Goal: Task Accomplishment & Management: Use online tool/utility

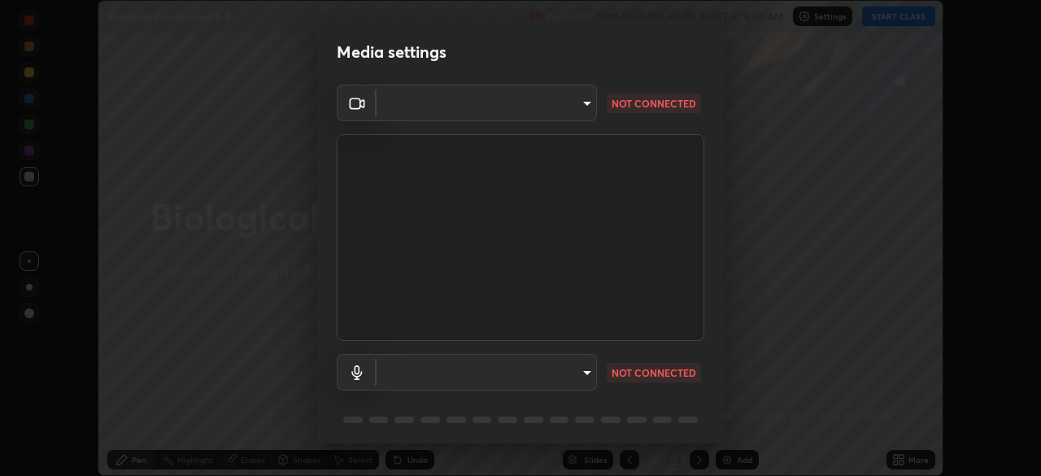
scroll to position [58, 0]
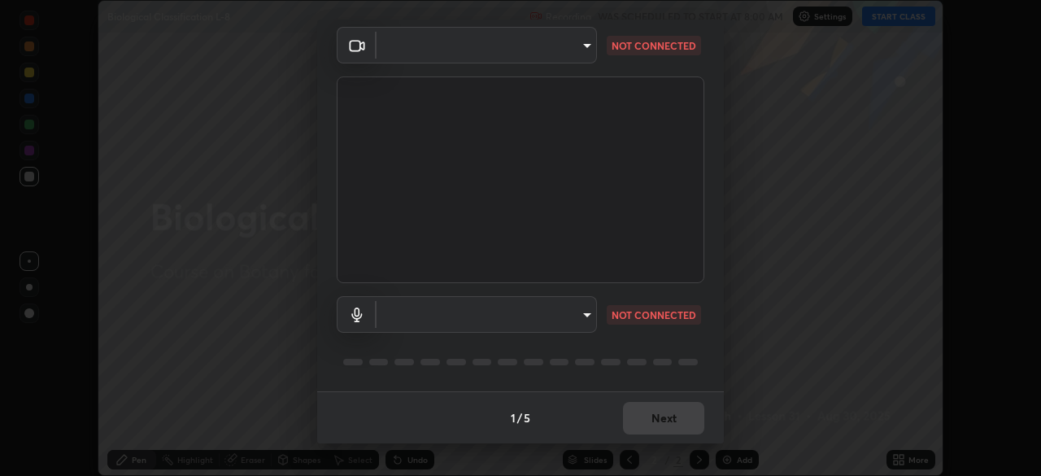
type input "e68af464f7f9ec2662c8dd58f0462b2d9bd4a3adfc91c634b4d9ed550f7d79d6"
type input "default"
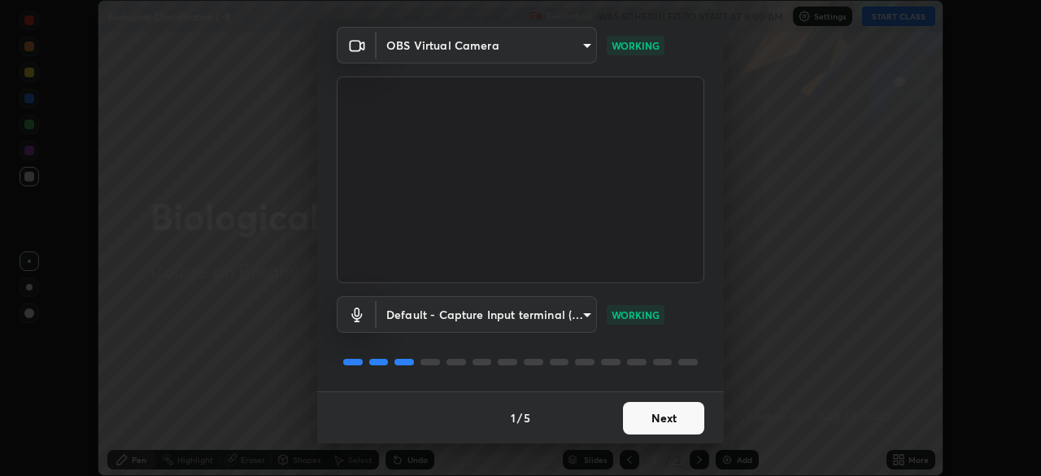
click at [687, 410] on button "Next" at bounding box center [663, 418] width 81 height 33
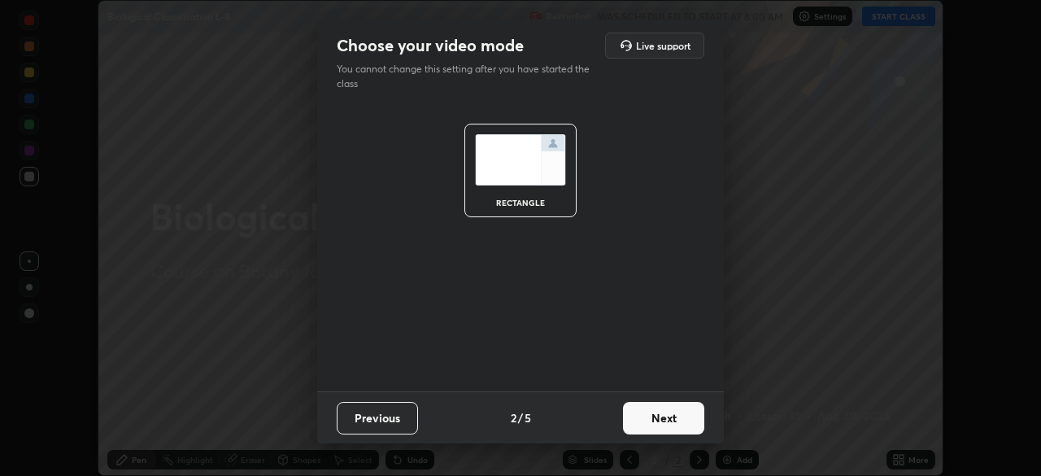
click at [680, 411] on button "Next" at bounding box center [663, 418] width 81 height 33
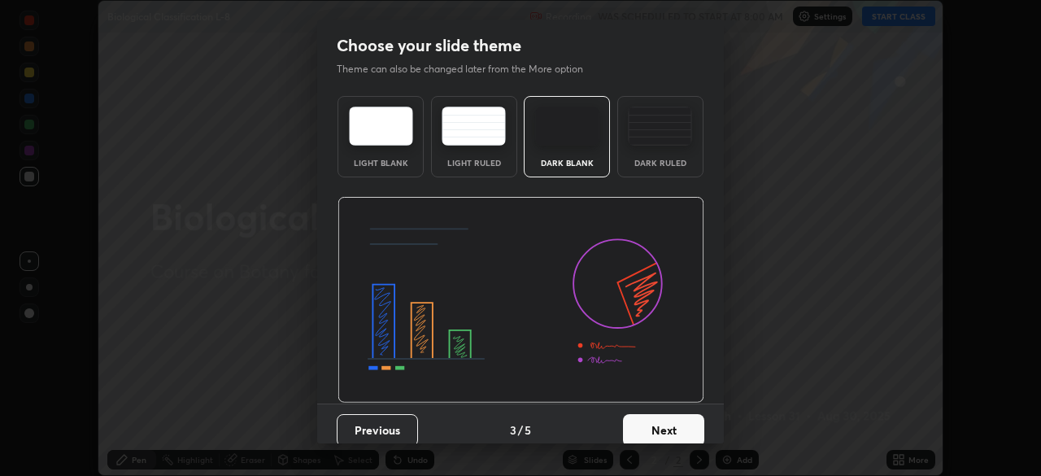
click at [676, 416] on button "Next" at bounding box center [663, 430] width 81 height 33
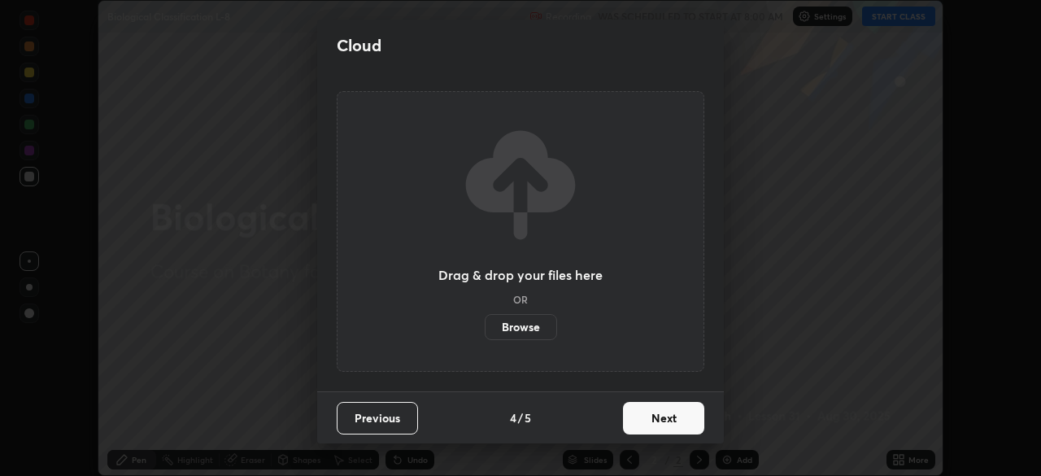
click at [677, 412] on button "Next" at bounding box center [663, 418] width 81 height 33
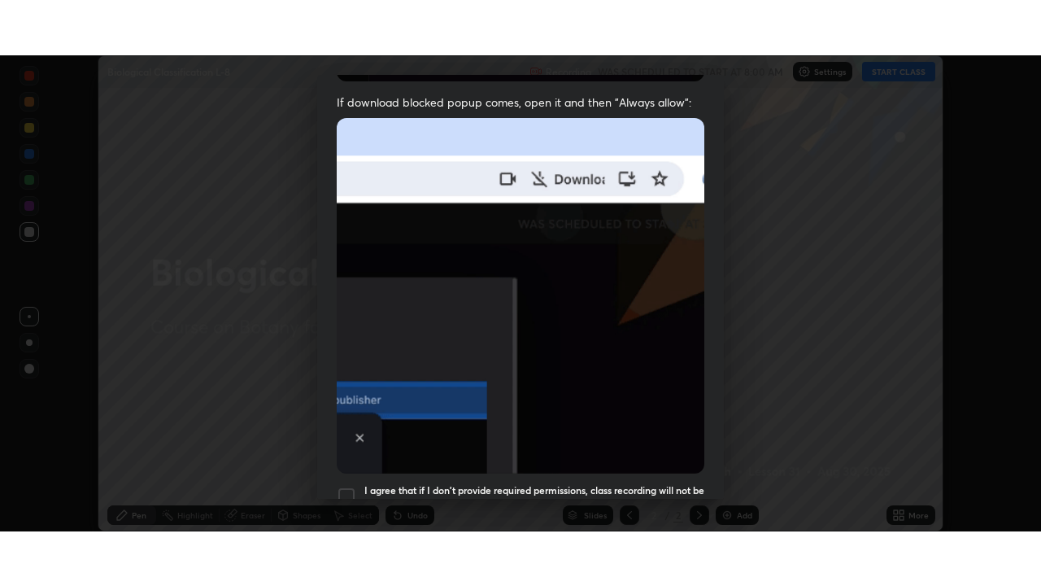
scroll to position [390, 0]
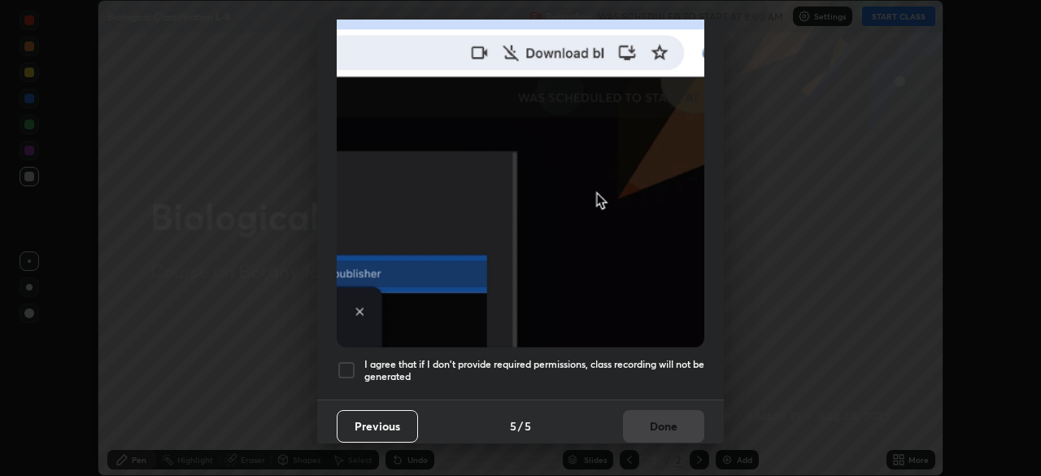
click at [655, 358] on h5 "I agree that if I don't provide required permissions, class recording will not …" at bounding box center [534, 370] width 340 height 25
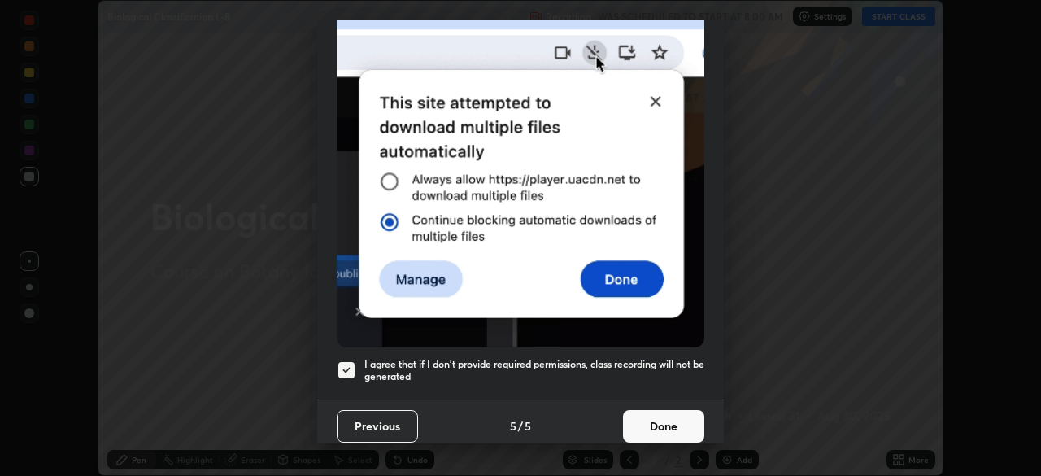
click at [667, 422] on button "Done" at bounding box center [663, 426] width 81 height 33
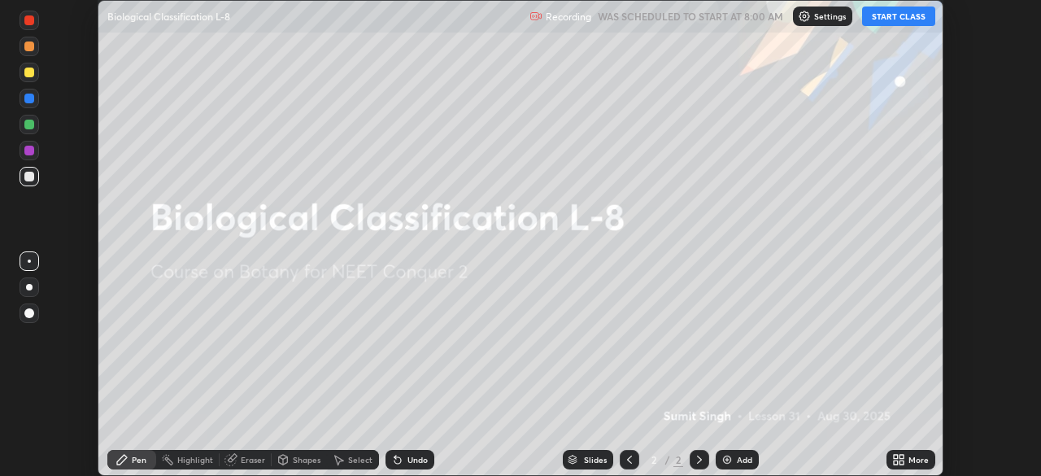
click at [911, 456] on div "More" at bounding box center [919, 460] width 20 height 8
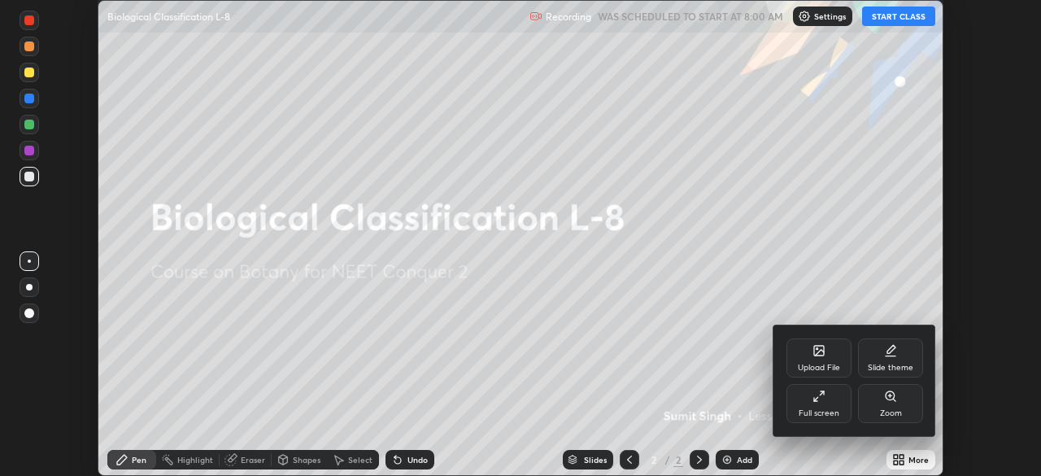
click at [829, 409] on div "Full screen" at bounding box center [819, 413] width 41 height 8
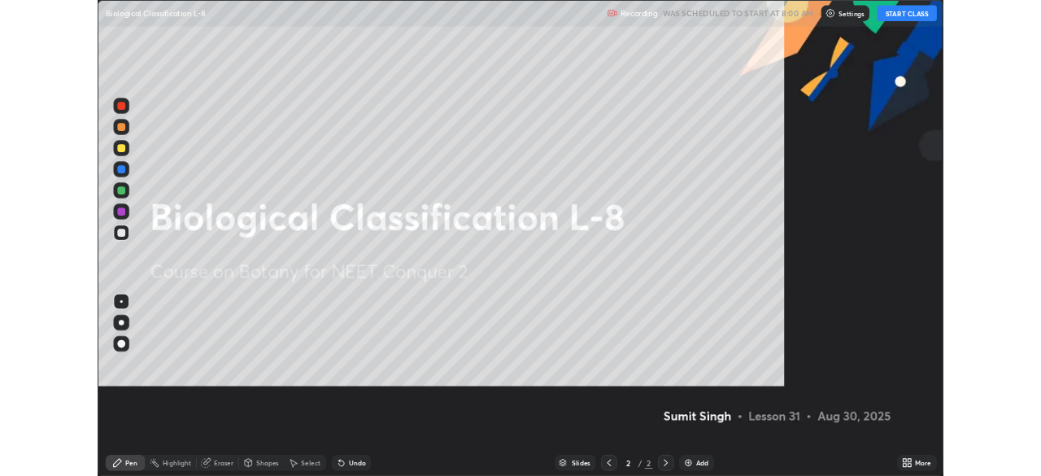
scroll to position [586, 1041]
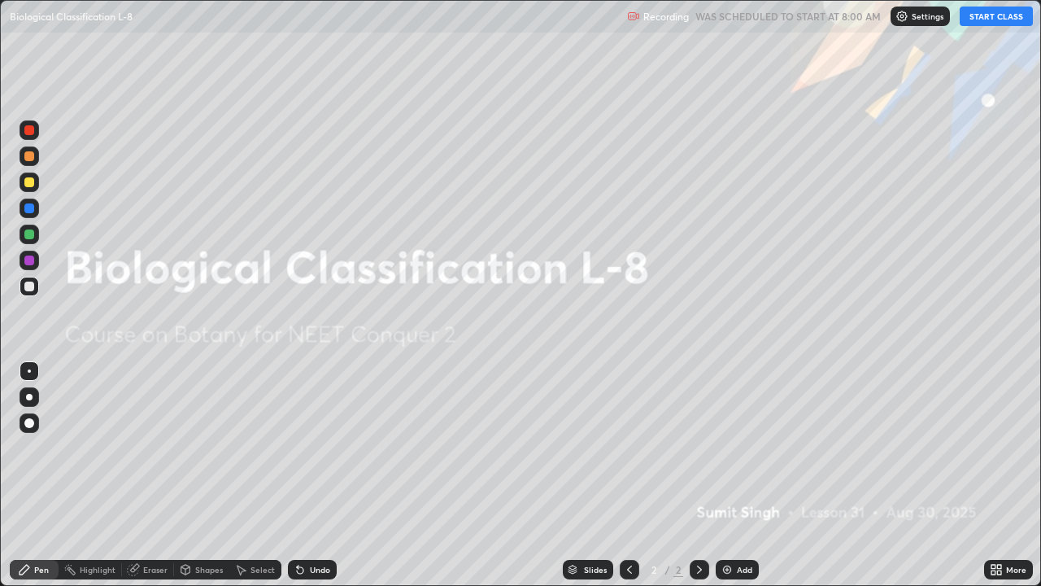
click at [1017, 19] on button "START CLASS" at bounding box center [996, 17] width 73 height 20
click at [744, 475] on div "Add" at bounding box center [737, 570] width 43 height 20
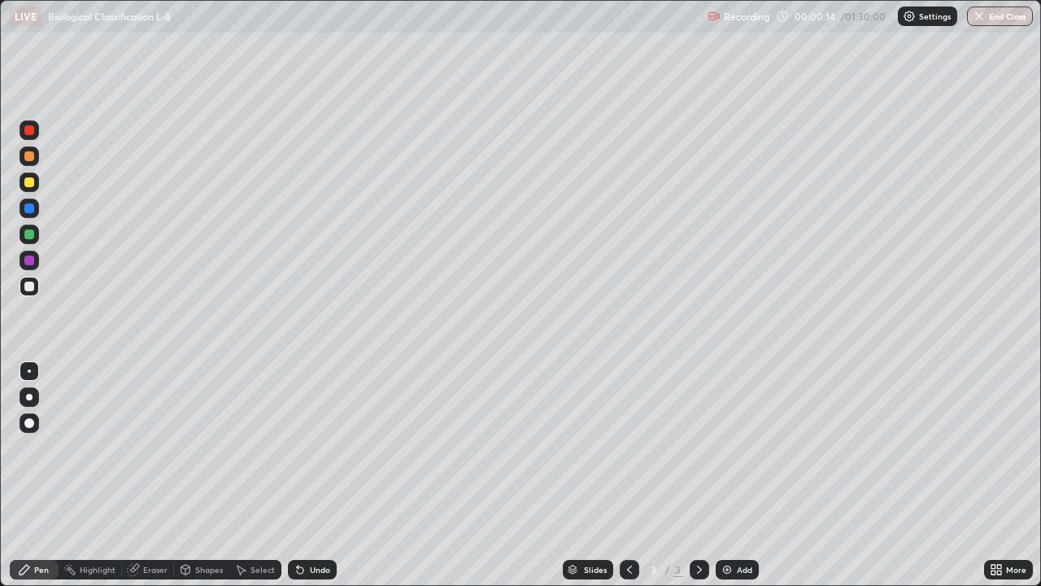
click at [29, 397] on div at bounding box center [29, 397] width 7 height 7
click at [33, 185] on div at bounding box center [29, 182] width 10 height 10
click at [307, 475] on div "Undo" at bounding box center [312, 570] width 49 height 20
click at [310, 475] on div "Undo" at bounding box center [320, 569] width 20 height 8
click at [305, 475] on div "Undo" at bounding box center [312, 570] width 49 height 20
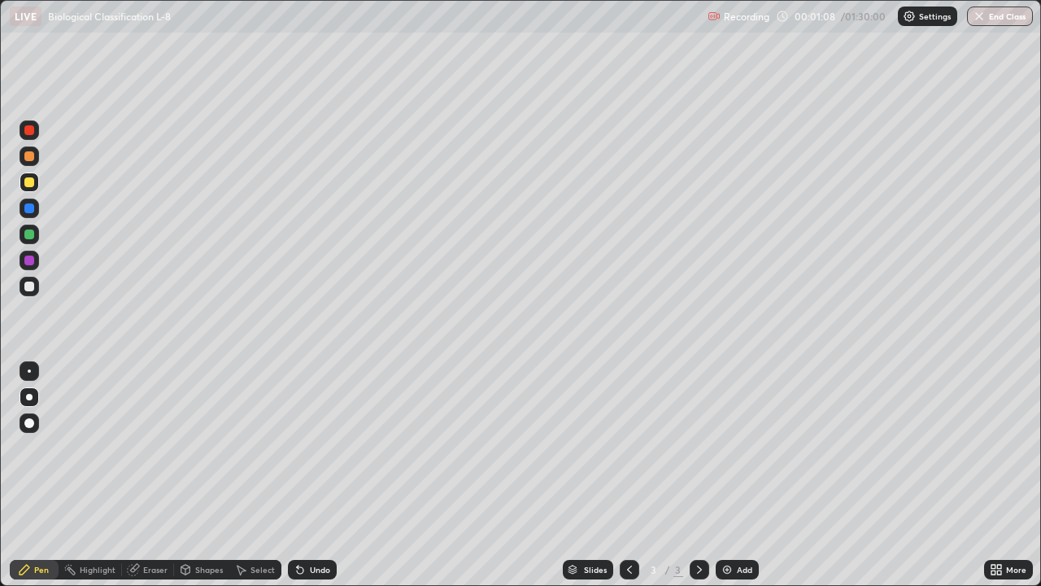
click at [303, 475] on icon at bounding box center [300, 569] width 13 height 13
click at [33, 260] on div at bounding box center [29, 260] width 10 height 10
click at [30, 183] on div at bounding box center [29, 182] width 10 height 10
click at [29, 371] on div at bounding box center [29, 370] width 3 height 3
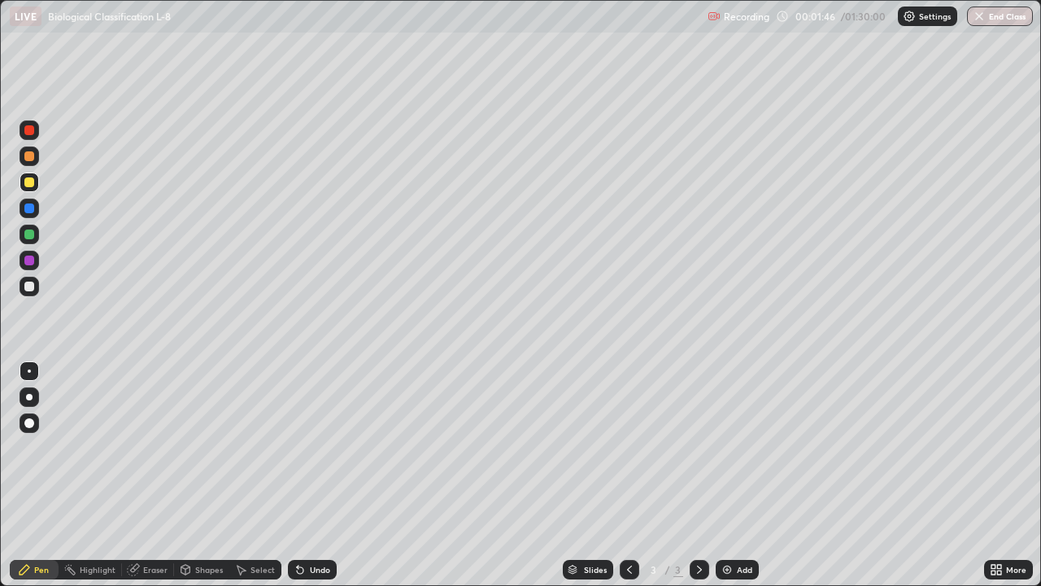
click at [31, 283] on div at bounding box center [29, 286] width 10 height 10
click at [320, 475] on div "Undo" at bounding box center [320, 569] width 20 height 8
click at [317, 475] on div "Undo" at bounding box center [320, 569] width 20 height 8
click at [307, 475] on div "Undo" at bounding box center [312, 570] width 49 height 20
click at [310, 475] on div "Undo" at bounding box center [320, 569] width 20 height 8
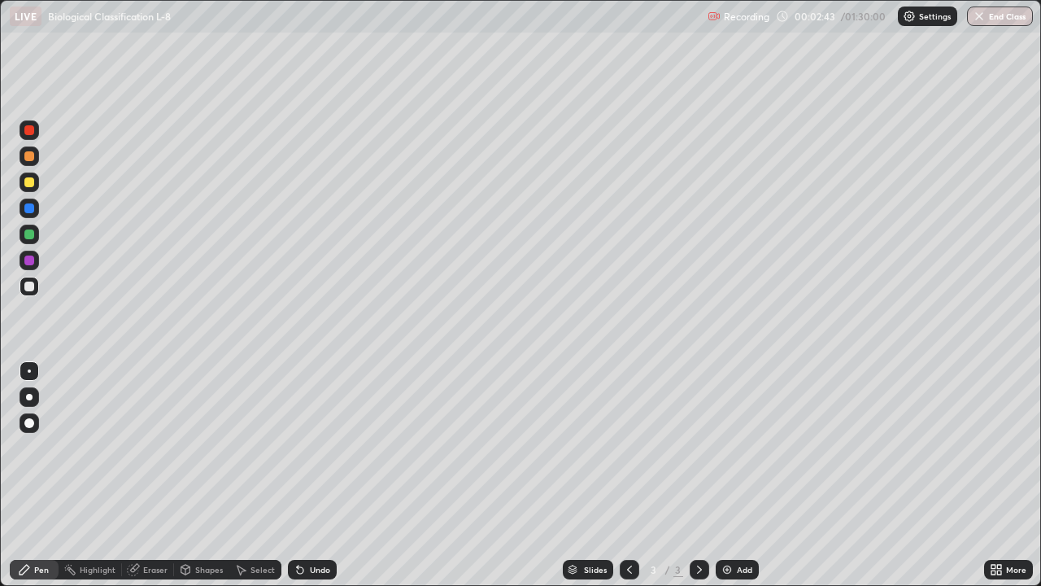
click at [307, 475] on div "Undo" at bounding box center [312, 570] width 49 height 20
click at [310, 475] on div "Undo" at bounding box center [320, 569] width 20 height 8
click at [313, 475] on div "Undo" at bounding box center [312, 570] width 49 height 20
click at [314, 475] on div "Undo" at bounding box center [312, 570] width 49 height 20
click at [322, 475] on div "Undo" at bounding box center [312, 570] width 49 height 20
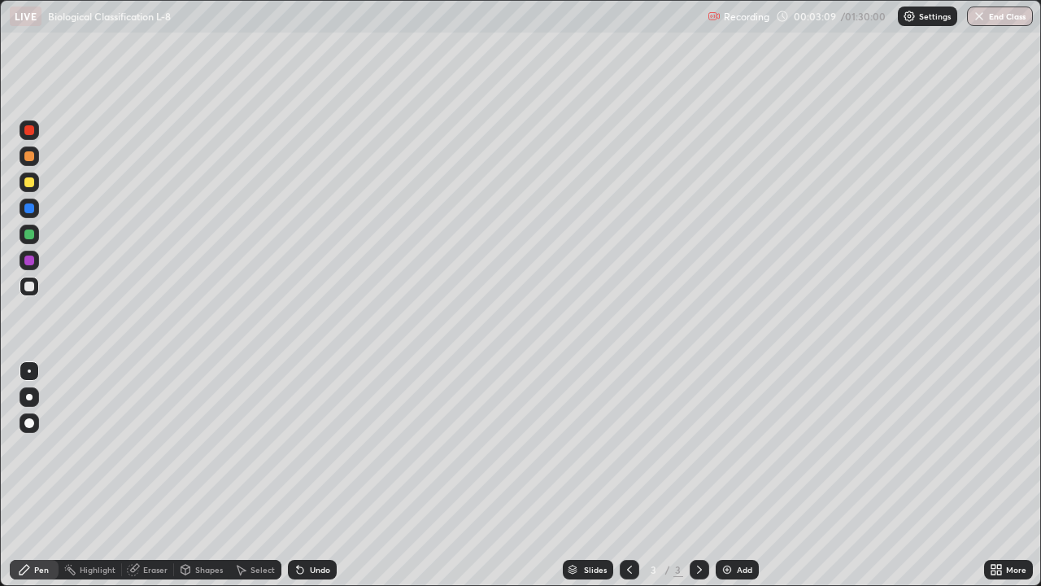
click at [311, 475] on div "Undo" at bounding box center [312, 570] width 49 height 20
click at [312, 475] on div "Undo" at bounding box center [312, 570] width 49 height 20
click at [309, 475] on div "Undo" at bounding box center [312, 570] width 49 height 20
click at [307, 475] on div "Undo" at bounding box center [312, 570] width 49 height 20
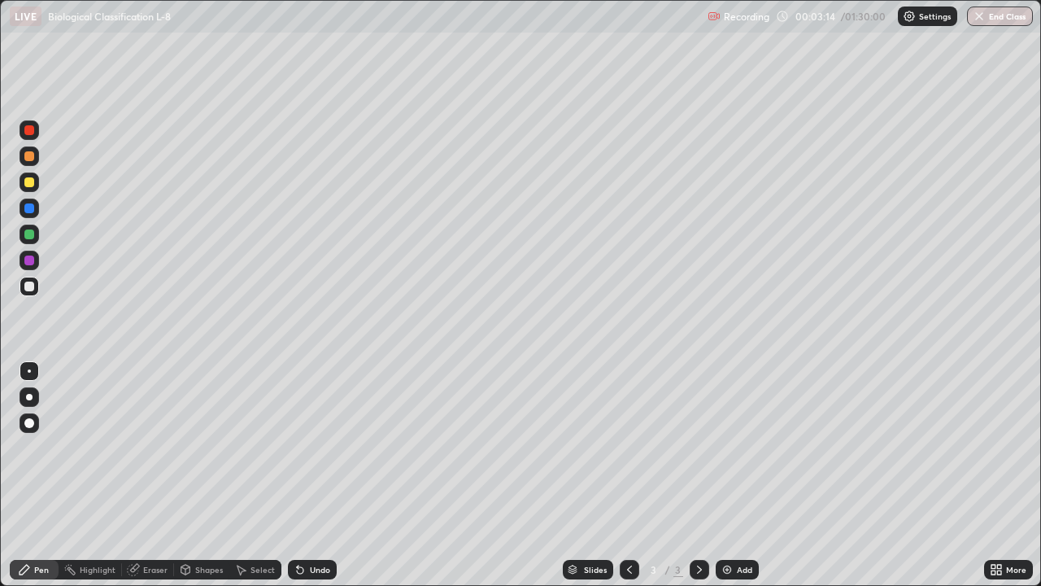
click at [312, 475] on div "Undo" at bounding box center [320, 569] width 20 height 8
click at [307, 475] on div "Undo" at bounding box center [312, 570] width 49 height 20
click at [304, 475] on div "Undo" at bounding box center [312, 570] width 49 height 20
click at [305, 475] on div "Undo" at bounding box center [312, 570] width 49 height 20
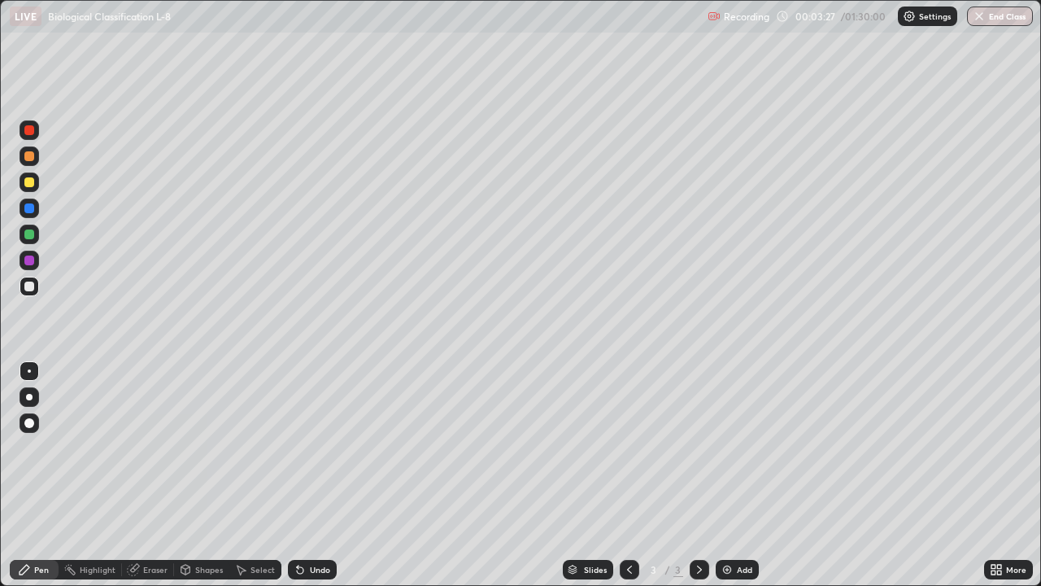
click at [321, 475] on div "Undo" at bounding box center [320, 569] width 20 height 8
click at [322, 475] on div "Undo" at bounding box center [312, 570] width 49 height 20
click at [316, 475] on div "Undo" at bounding box center [320, 569] width 20 height 8
click at [31, 237] on div at bounding box center [29, 234] width 10 height 10
click at [31, 284] on div at bounding box center [29, 286] width 10 height 10
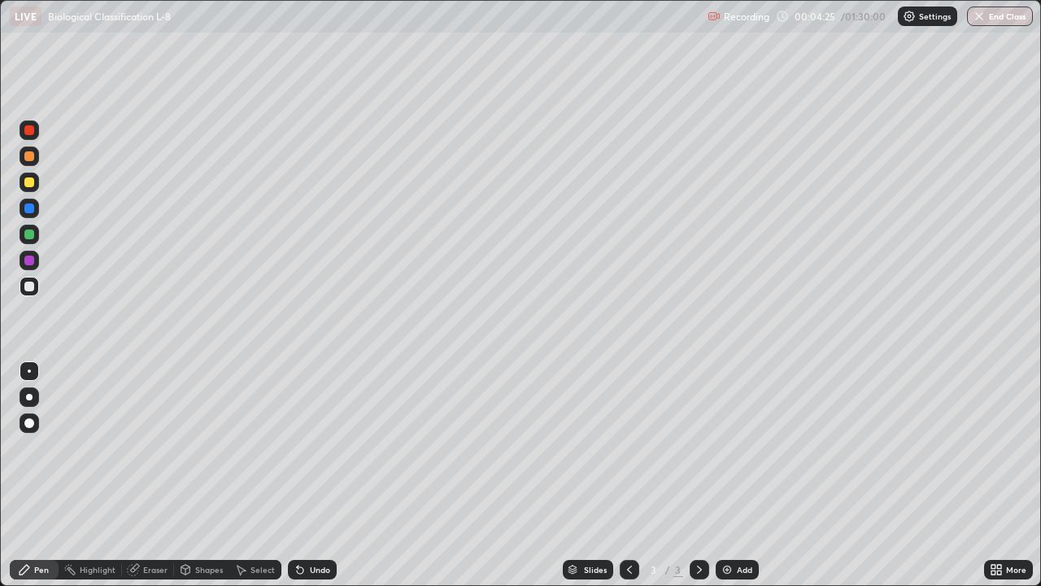
click at [325, 475] on div "Undo" at bounding box center [312, 570] width 49 height 20
click at [315, 475] on div "Undo" at bounding box center [320, 569] width 20 height 8
click at [312, 475] on div "Undo" at bounding box center [320, 569] width 20 height 8
click at [310, 475] on div "Undo" at bounding box center [312, 570] width 49 height 20
click at [306, 475] on div "Undo" at bounding box center [312, 570] width 49 height 20
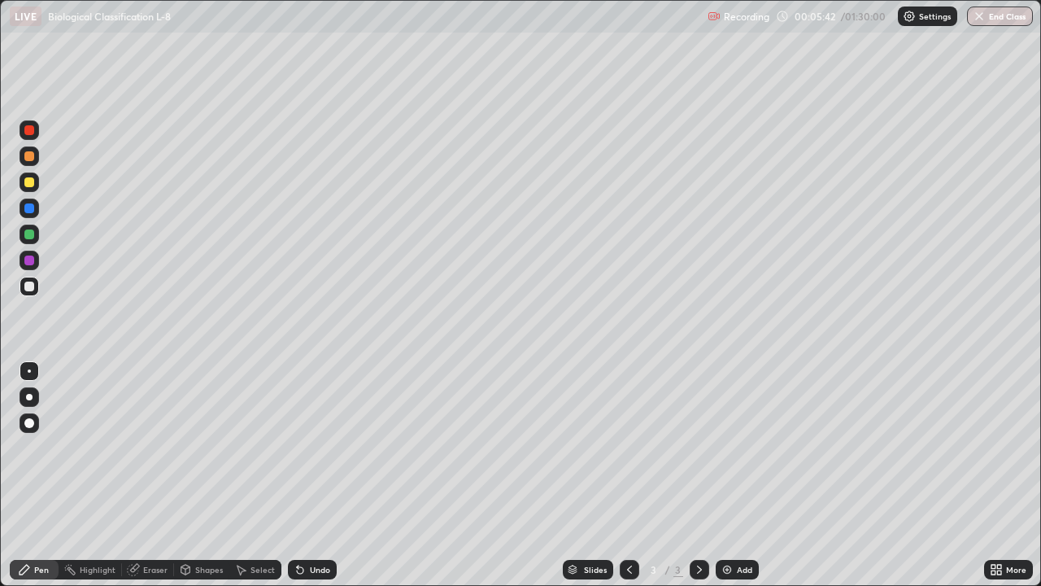
click at [29, 235] on div at bounding box center [29, 234] width 10 height 10
click at [33, 264] on div at bounding box center [29, 260] width 10 height 10
click at [297, 475] on icon at bounding box center [298, 566] width 2 height 2
click at [304, 475] on div "Undo" at bounding box center [312, 570] width 49 height 20
click at [307, 475] on div "Undo" at bounding box center [312, 570] width 49 height 20
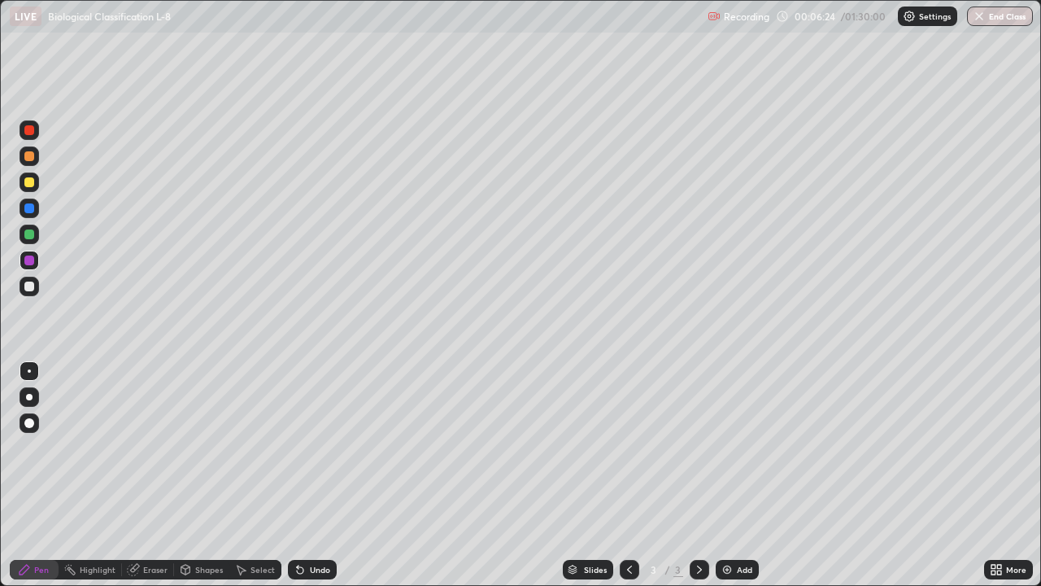
click at [33, 288] on div at bounding box center [29, 286] width 10 height 10
click at [722, 475] on img at bounding box center [727, 569] width 13 height 13
click at [31, 238] on div at bounding box center [29, 234] width 10 height 10
click at [33, 190] on div at bounding box center [30, 182] width 20 height 20
click at [303, 475] on icon at bounding box center [300, 569] width 13 height 13
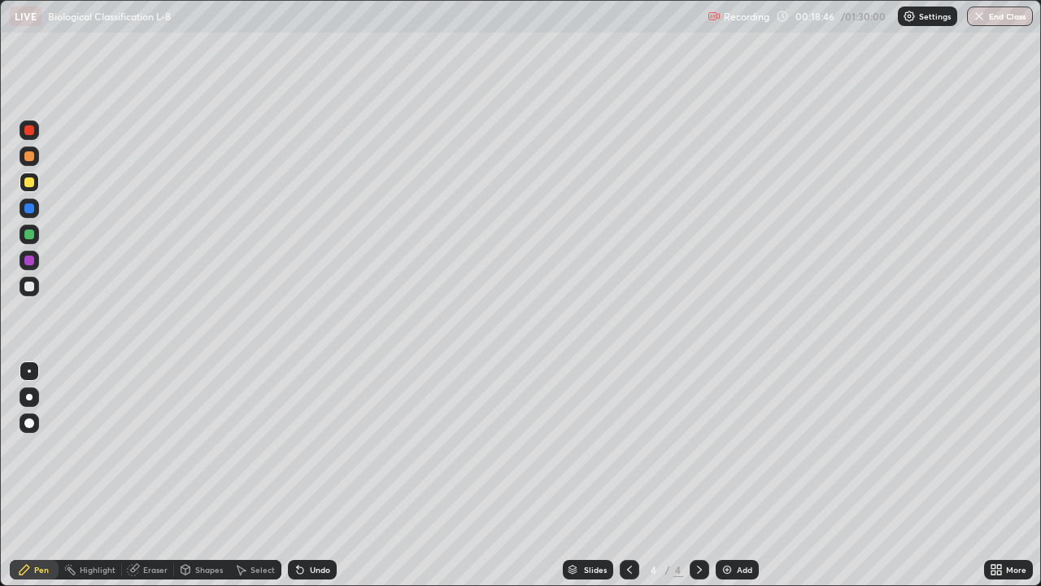
click at [305, 475] on div "Undo" at bounding box center [312, 570] width 49 height 20
click at [306, 475] on div "Undo" at bounding box center [312, 570] width 49 height 20
click at [309, 475] on div "Undo" at bounding box center [308, 569] width 55 height 33
click at [305, 475] on div "Undo" at bounding box center [312, 570] width 49 height 20
click at [29, 290] on div at bounding box center [29, 286] width 10 height 10
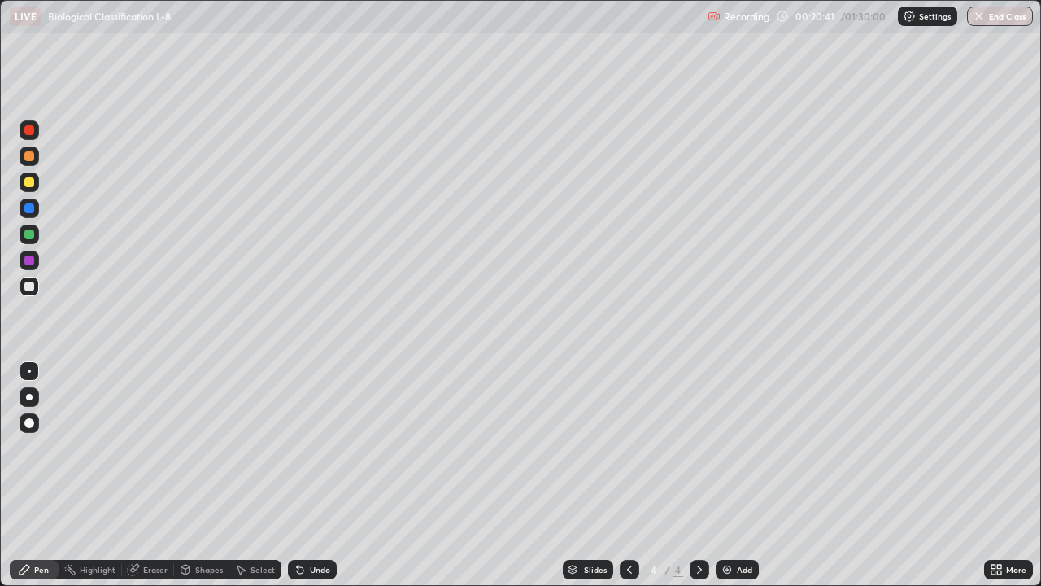
click at [30, 233] on div at bounding box center [29, 234] width 10 height 10
click at [143, 475] on div "Eraser" at bounding box center [155, 569] width 24 height 8
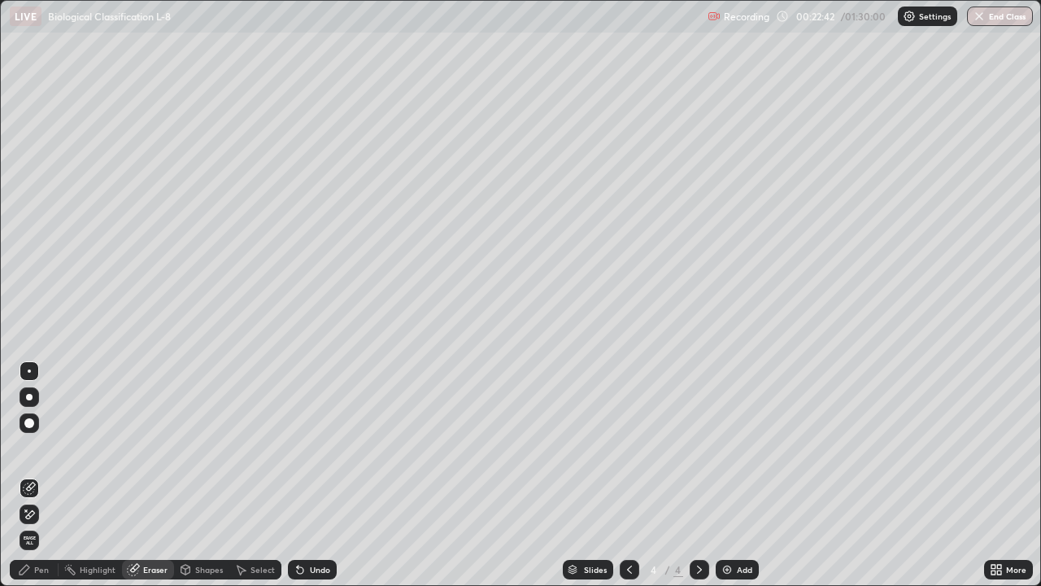
click at [31, 420] on div at bounding box center [29, 423] width 10 height 10
click at [620, 475] on div at bounding box center [630, 569] width 20 height 33
click at [37, 475] on div "Pen" at bounding box center [41, 569] width 15 height 8
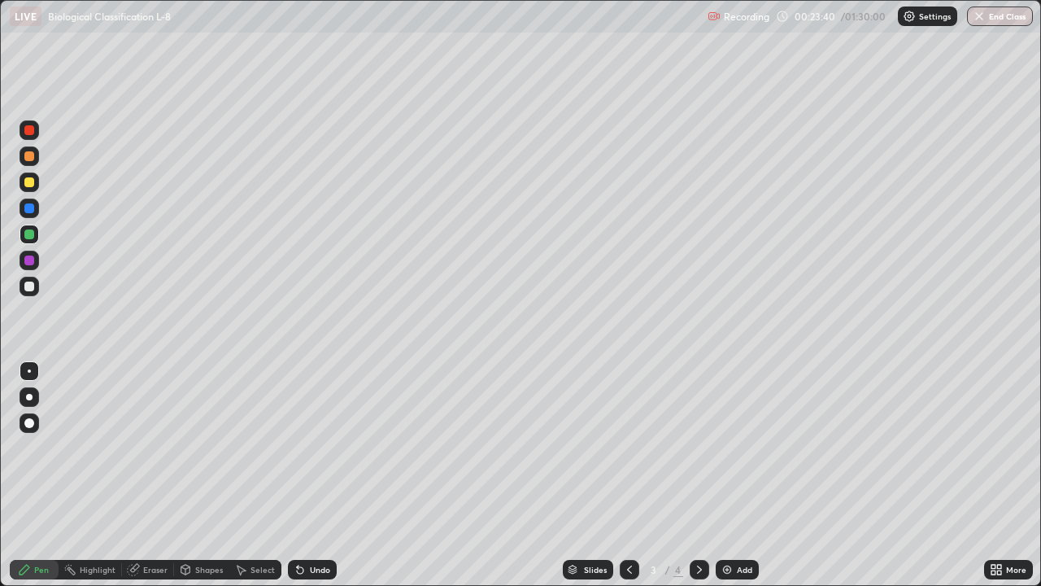
click at [37, 286] on div at bounding box center [30, 287] width 20 height 20
click at [315, 475] on div "Undo" at bounding box center [320, 569] width 20 height 8
click at [313, 475] on div "Undo" at bounding box center [320, 569] width 20 height 8
click at [311, 475] on div "Undo" at bounding box center [320, 569] width 20 height 8
click at [315, 475] on div "Undo" at bounding box center [320, 569] width 20 height 8
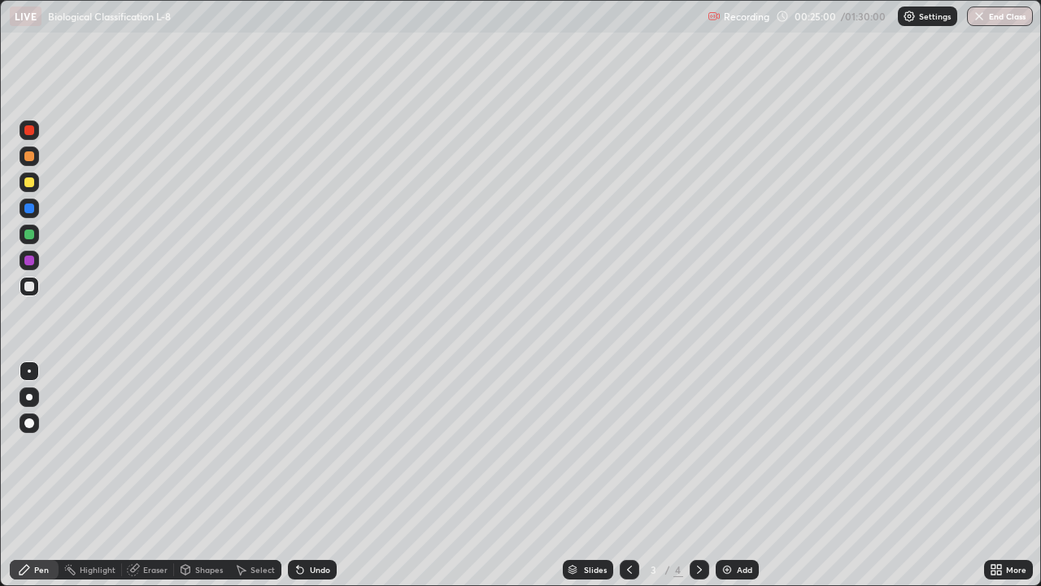
click at [313, 475] on div "Undo" at bounding box center [320, 569] width 20 height 8
click at [312, 475] on div "Undo" at bounding box center [320, 569] width 20 height 8
click at [310, 475] on div "Undo" at bounding box center [320, 569] width 20 height 8
click at [307, 475] on div "Undo" at bounding box center [312, 570] width 49 height 20
click at [29, 235] on div at bounding box center [29, 234] width 10 height 10
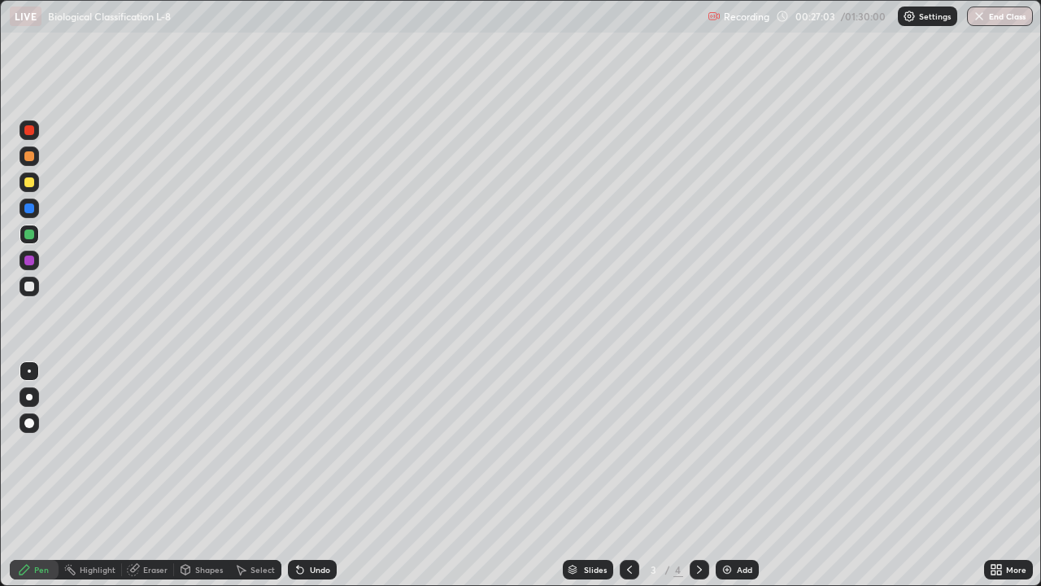
click at [317, 475] on div "Undo" at bounding box center [320, 569] width 20 height 8
click at [321, 475] on div "Undo" at bounding box center [320, 569] width 20 height 8
click at [33, 289] on div at bounding box center [29, 286] width 10 height 10
click at [306, 475] on div "Undo" at bounding box center [312, 570] width 49 height 20
click at [321, 475] on div "Undo" at bounding box center [320, 569] width 20 height 8
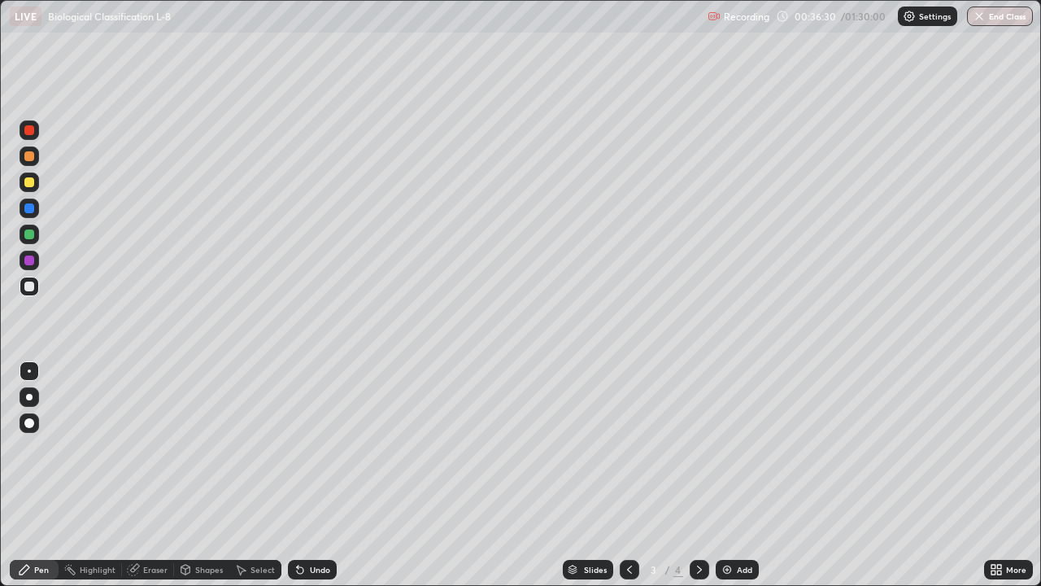
click at [734, 475] on div "Add" at bounding box center [737, 570] width 43 height 20
click at [626, 475] on icon at bounding box center [629, 569] width 13 height 13
click at [697, 475] on icon at bounding box center [699, 569] width 13 height 13
click at [33, 184] on div at bounding box center [29, 182] width 10 height 10
click at [29, 396] on div at bounding box center [29, 397] width 7 height 7
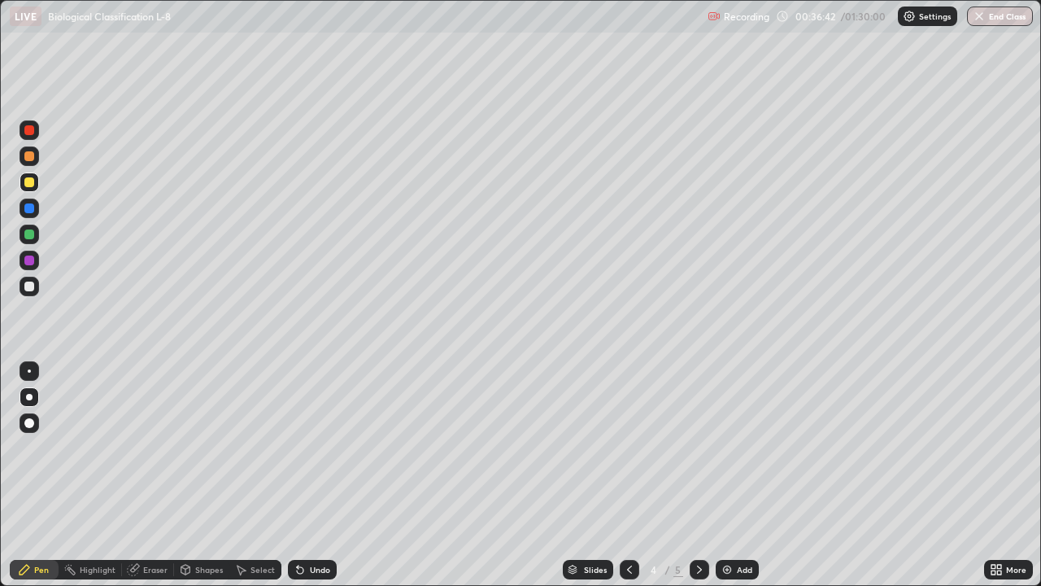
click at [307, 475] on div "Undo" at bounding box center [312, 570] width 49 height 20
click at [314, 475] on div "Undo" at bounding box center [320, 569] width 20 height 8
click at [37, 235] on div at bounding box center [30, 235] width 20 height 20
click at [35, 209] on div at bounding box center [30, 208] width 20 height 20
click at [311, 475] on div "Undo" at bounding box center [320, 569] width 20 height 8
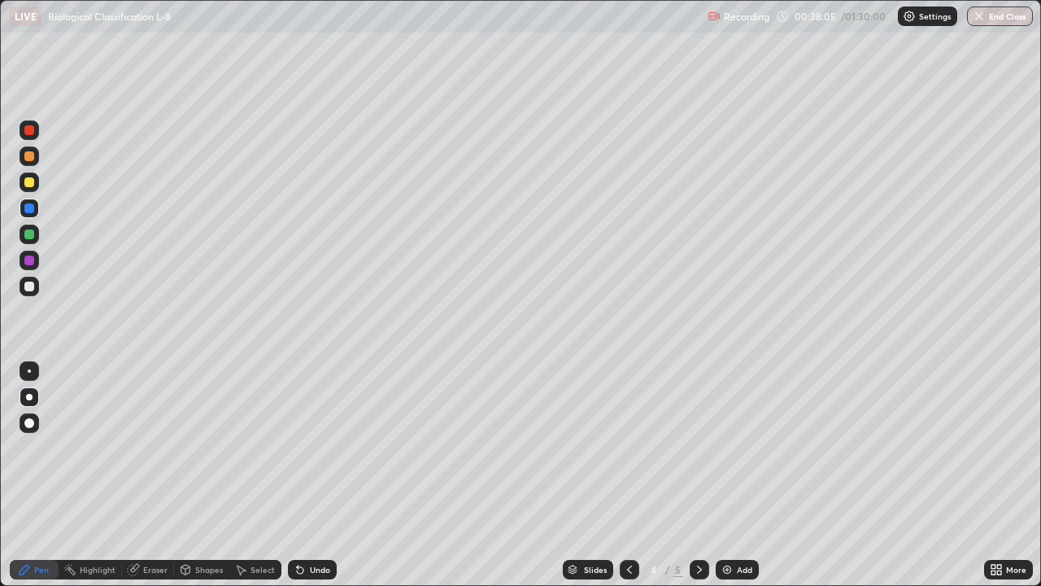
click at [318, 475] on div "Undo" at bounding box center [320, 569] width 20 height 8
click at [316, 475] on div "Undo" at bounding box center [312, 570] width 49 height 20
click at [312, 475] on div "Undo" at bounding box center [320, 569] width 20 height 8
click at [313, 475] on div "Undo" at bounding box center [320, 569] width 20 height 8
click at [33, 233] on div at bounding box center [29, 234] width 10 height 10
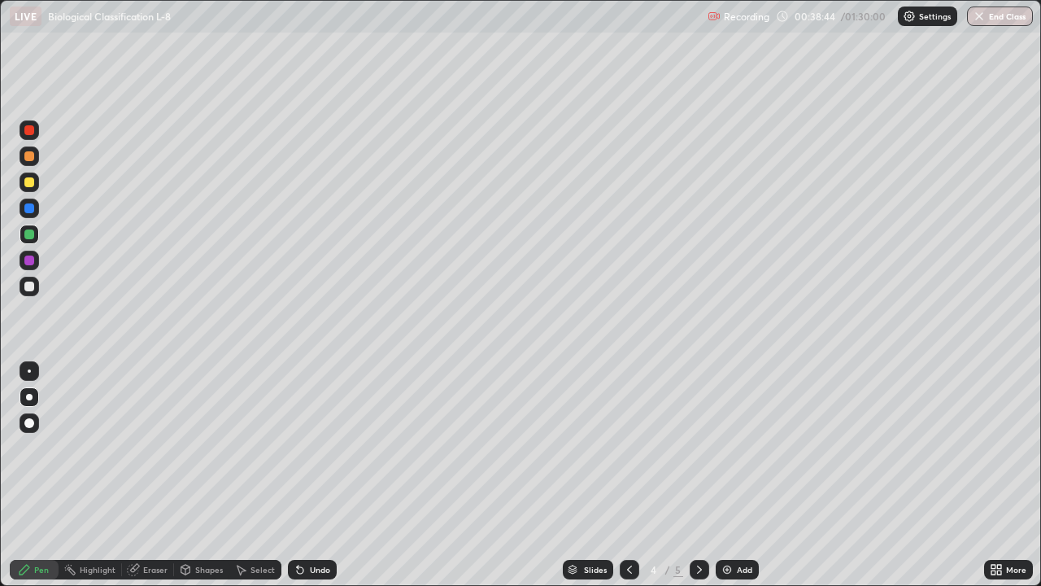
click at [140, 475] on div "Eraser" at bounding box center [148, 570] width 52 height 20
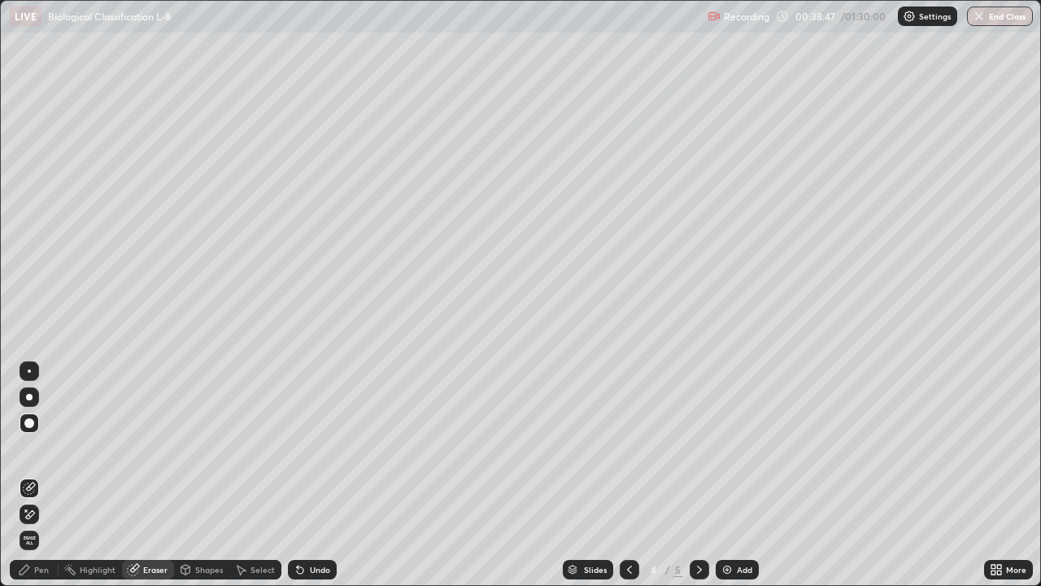
click at [37, 475] on div "Pen" at bounding box center [41, 569] width 15 height 8
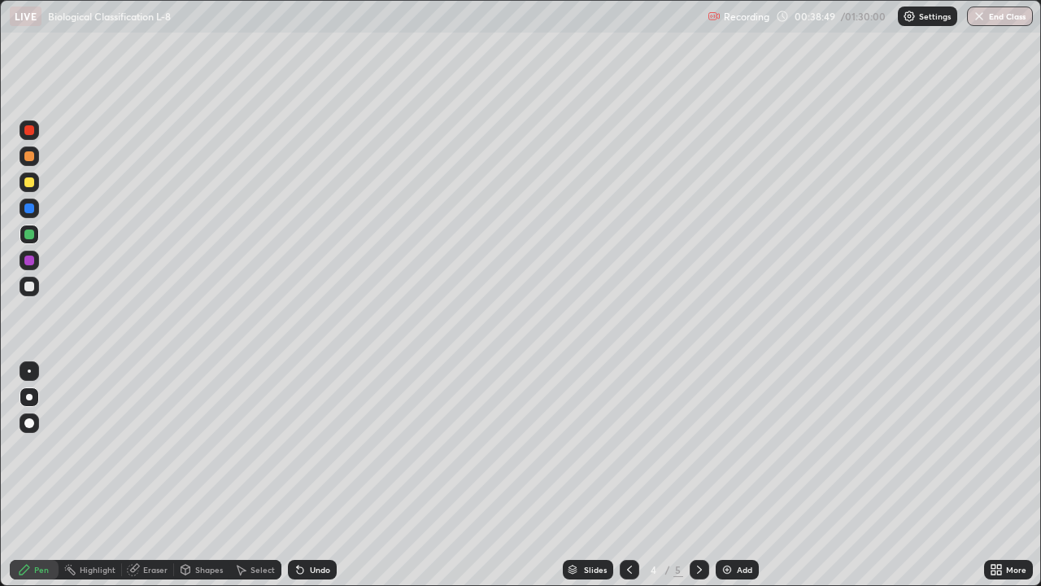
click at [36, 190] on div at bounding box center [30, 182] width 20 height 20
click at [36, 235] on div at bounding box center [30, 235] width 20 height 20
click at [312, 475] on div "Undo" at bounding box center [320, 569] width 20 height 8
click at [315, 475] on div "Undo" at bounding box center [320, 569] width 20 height 8
click at [30, 182] on div at bounding box center [29, 182] width 10 height 10
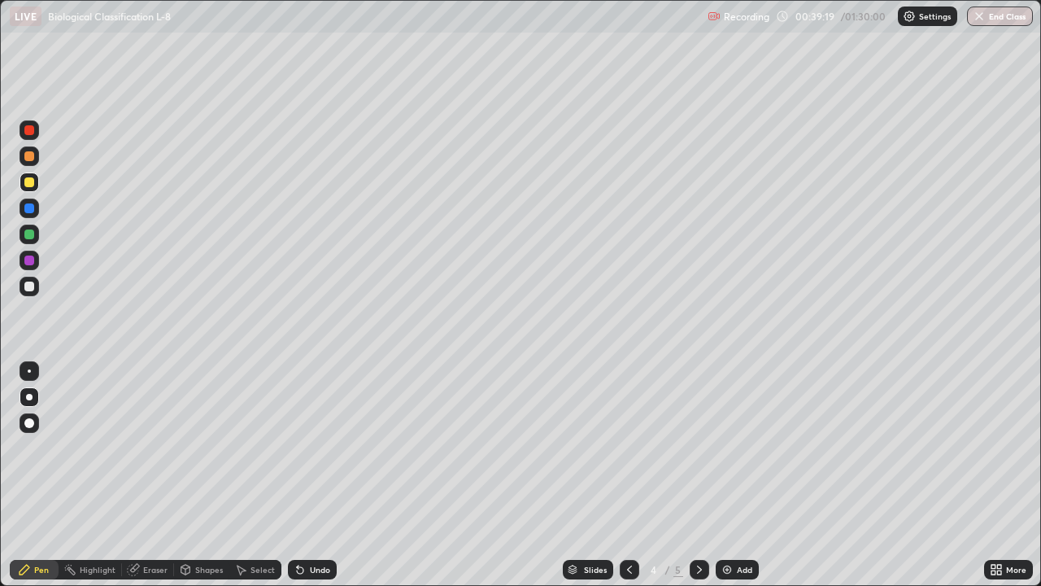
click at [33, 256] on div at bounding box center [29, 260] width 10 height 10
click at [312, 475] on div "Undo" at bounding box center [320, 569] width 20 height 8
click at [311, 475] on div "Undo" at bounding box center [312, 570] width 49 height 20
click at [309, 475] on div "Undo" at bounding box center [312, 570] width 49 height 20
click at [307, 475] on div "Undo" at bounding box center [312, 570] width 49 height 20
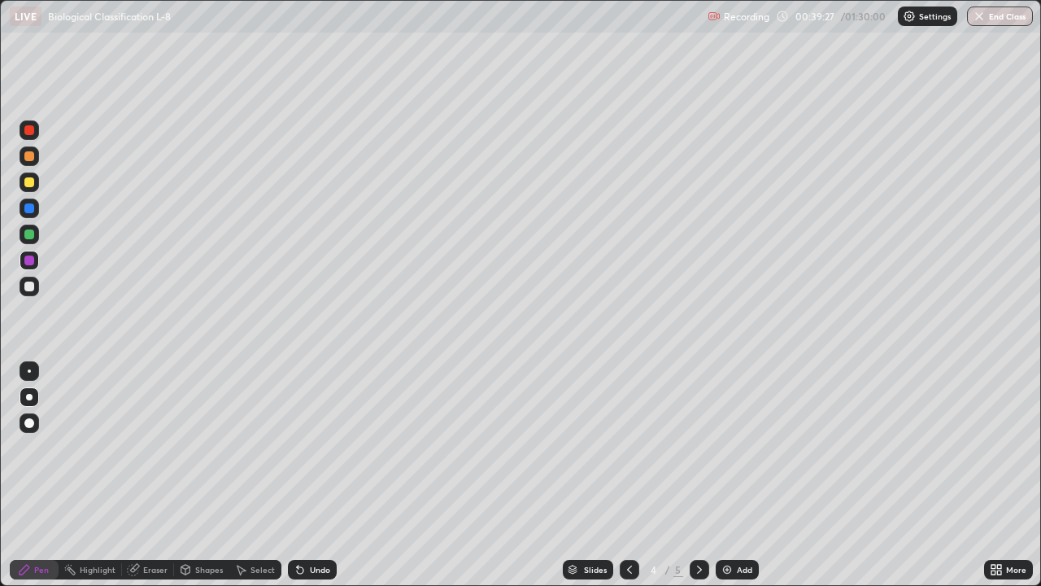
click at [306, 475] on div "Undo" at bounding box center [312, 570] width 49 height 20
click at [305, 475] on div "Undo" at bounding box center [312, 570] width 49 height 20
click at [320, 475] on div "Undo" at bounding box center [320, 569] width 20 height 8
click at [32, 286] on div at bounding box center [29, 286] width 10 height 10
click at [36, 232] on div at bounding box center [30, 235] width 20 height 20
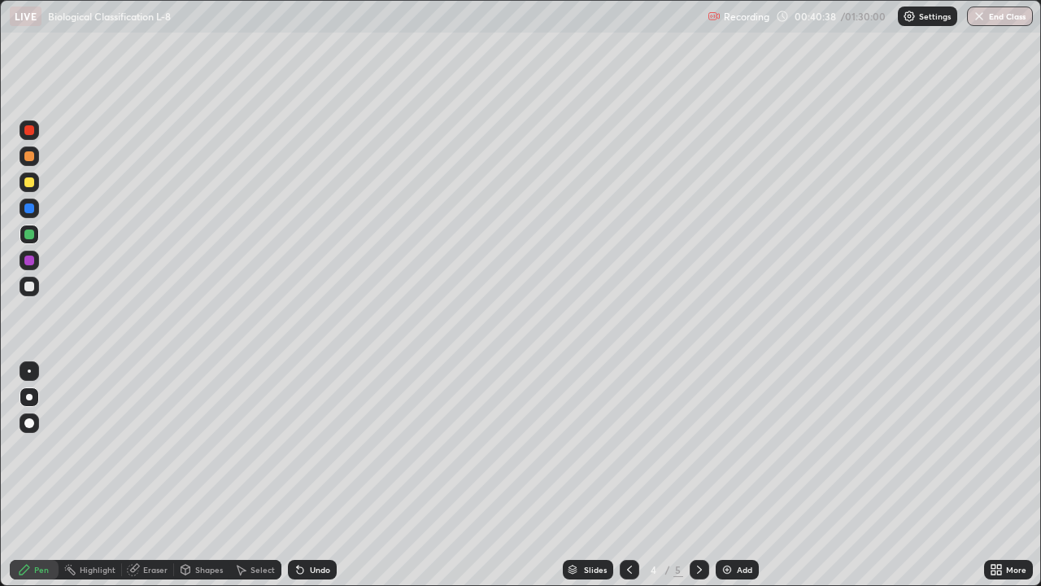
click at [29, 370] on div at bounding box center [29, 370] width 3 height 3
click at [32, 288] on div at bounding box center [29, 286] width 10 height 10
click at [321, 475] on div "Undo" at bounding box center [320, 569] width 20 height 8
click at [325, 475] on div "Undo" at bounding box center [320, 569] width 20 height 8
click at [321, 475] on div "Undo" at bounding box center [312, 570] width 49 height 20
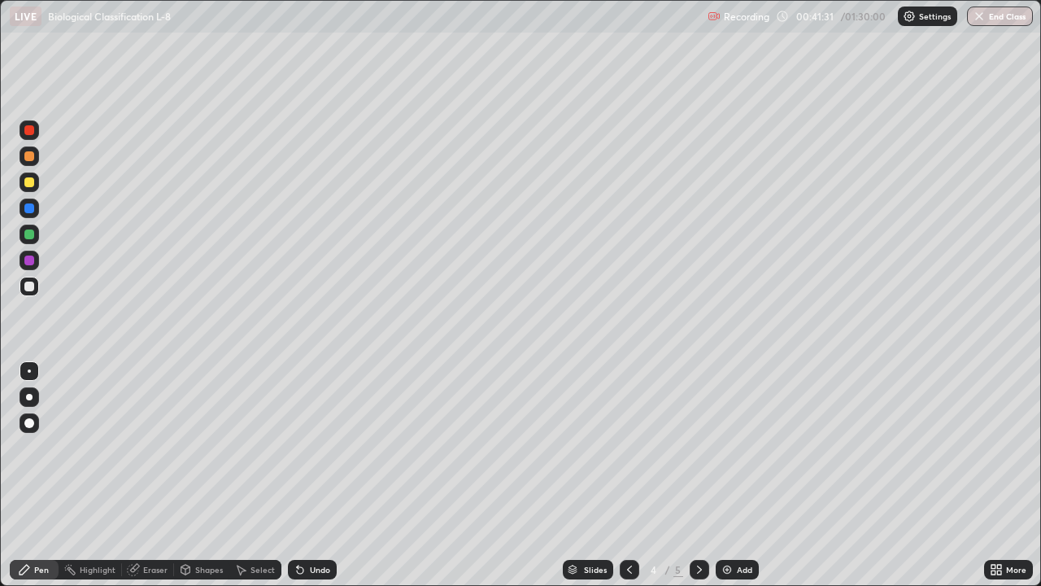
click at [312, 475] on div "Undo" at bounding box center [320, 569] width 20 height 8
click at [307, 475] on div "Undo" at bounding box center [312, 570] width 49 height 20
click at [306, 475] on div "Undo" at bounding box center [312, 570] width 49 height 20
click at [314, 475] on div "Undo" at bounding box center [320, 569] width 20 height 8
click at [318, 475] on div "Undo" at bounding box center [320, 569] width 20 height 8
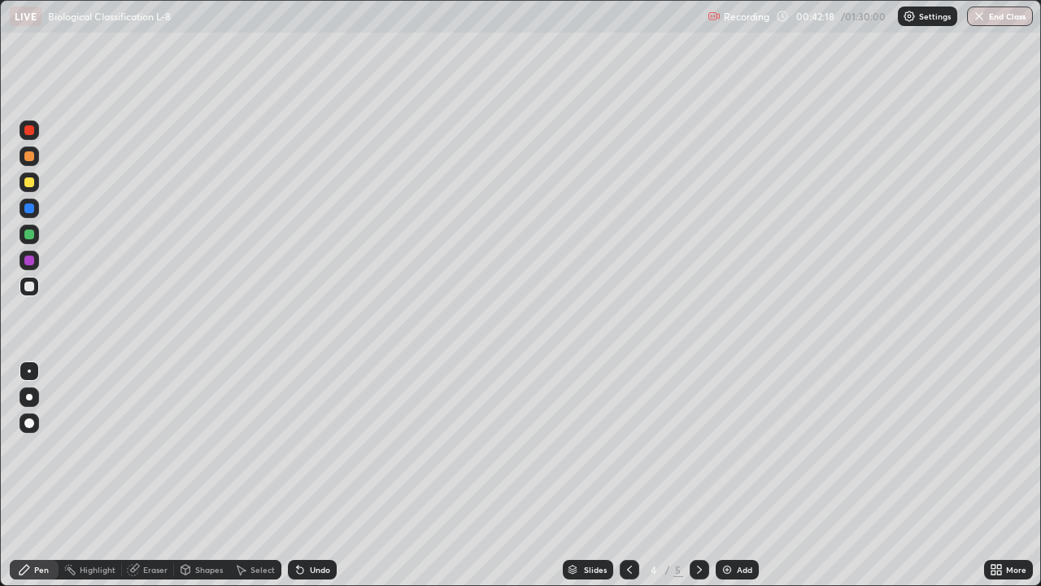
click at [316, 475] on div "Undo" at bounding box center [320, 569] width 20 height 8
click at [312, 475] on div "Undo" at bounding box center [320, 569] width 20 height 8
click at [315, 475] on div "Undo" at bounding box center [320, 569] width 20 height 8
click at [318, 475] on div "Undo" at bounding box center [320, 569] width 20 height 8
click at [317, 475] on div "Undo" at bounding box center [320, 569] width 20 height 8
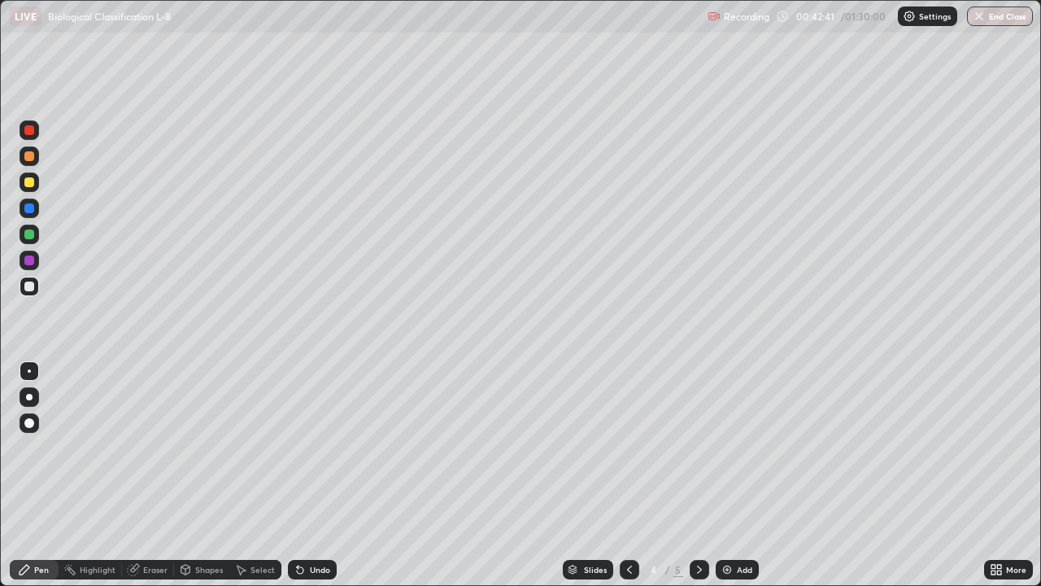
click at [317, 475] on div "Undo" at bounding box center [320, 569] width 20 height 8
click at [33, 181] on div at bounding box center [29, 182] width 10 height 10
click at [36, 290] on div at bounding box center [30, 287] width 20 height 20
click at [158, 475] on div "Eraser" at bounding box center [155, 569] width 24 height 8
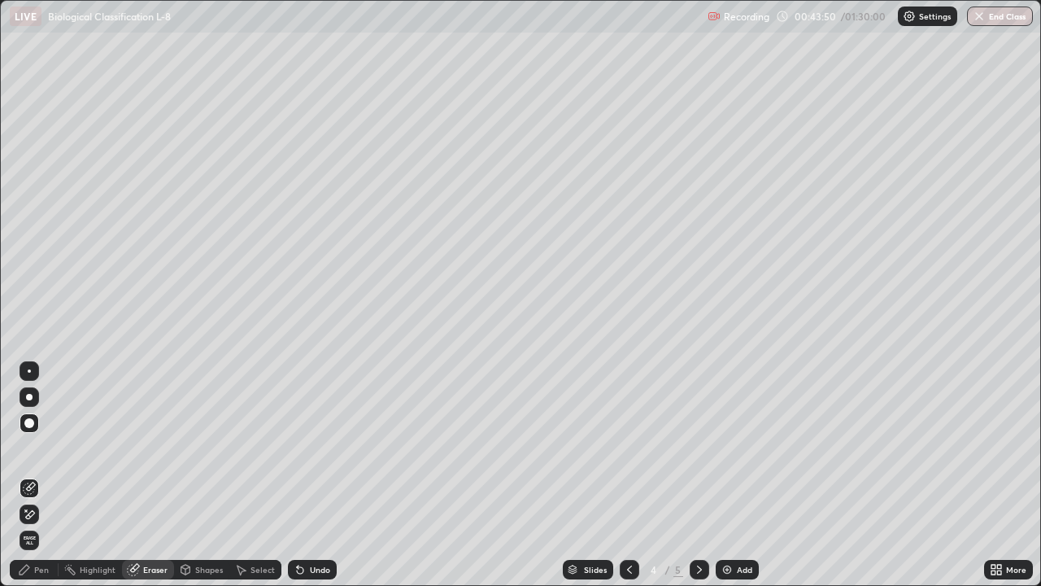
click at [29, 371] on div at bounding box center [29, 370] width 3 height 3
click at [46, 475] on div "Pen" at bounding box center [41, 569] width 15 height 8
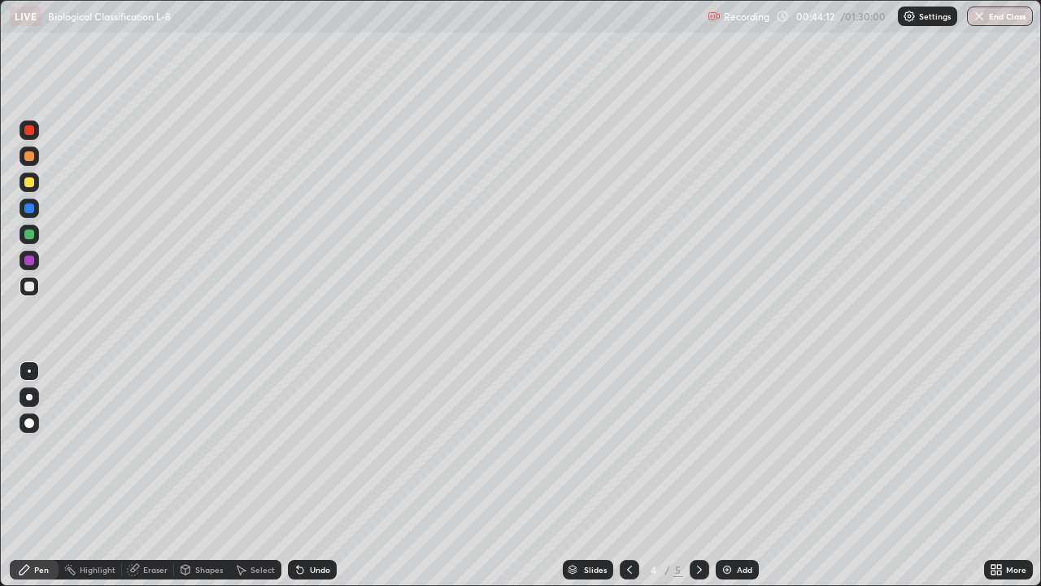
click at [316, 475] on div "Undo" at bounding box center [320, 569] width 20 height 8
click at [212, 475] on div "Shapes" at bounding box center [209, 569] width 28 height 8
click at [156, 475] on div "Eraser" at bounding box center [155, 569] width 24 height 8
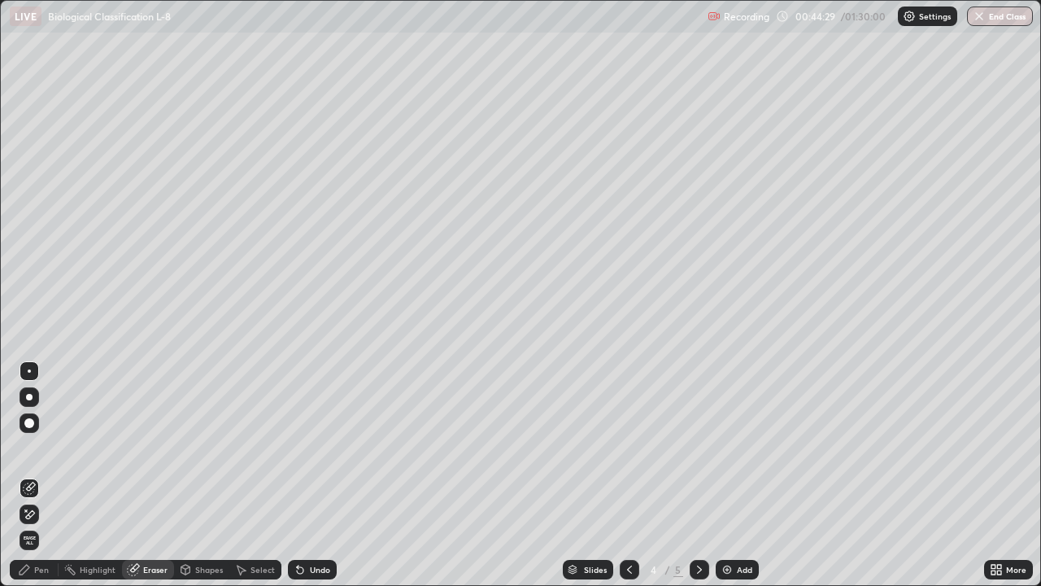
click at [47, 475] on div "Pen" at bounding box center [34, 570] width 49 height 20
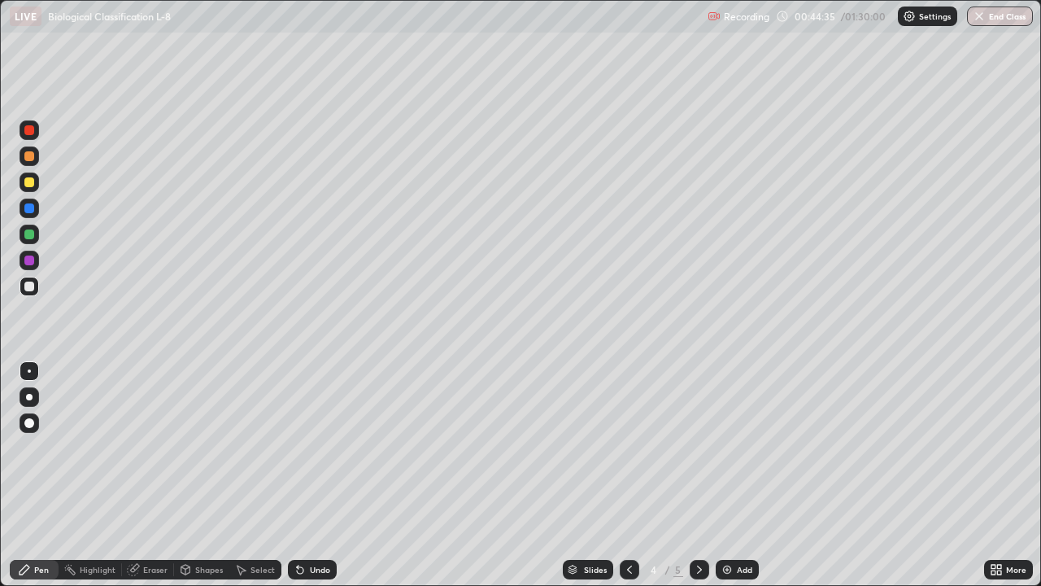
click at [319, 475] on div "Undo" at bounding box center [312, 570] width 49 height 20
click at [30, 186] on div at bounding box center [29, 182] width 10 height 10
click at [316, 475] on div "Undo" at bounding box center [320, 569] width 20 height 8
click at [33, 158] on div at bounding box center [29, 156] width 10 height 10
click at [298, 475] on icon at bounding box center [300, 570] width 7 height 7
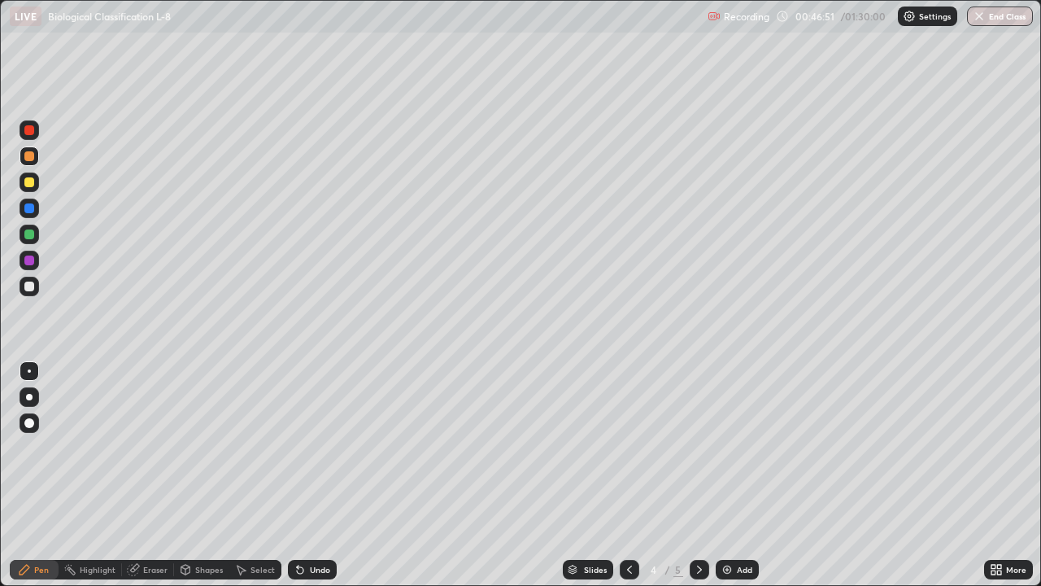
click at [297, 475] on icon at bounding box center [298, 566] width 2 height 2
click at [303, 475] on icon at bounding box center [300, 569] width 13 height 13
click at [28, 290] on div at bounding box center [29, 286] width 10 height 10
click at [155, 475] on div "Eraser" at bounding box center [155, 569] width 24 height 8
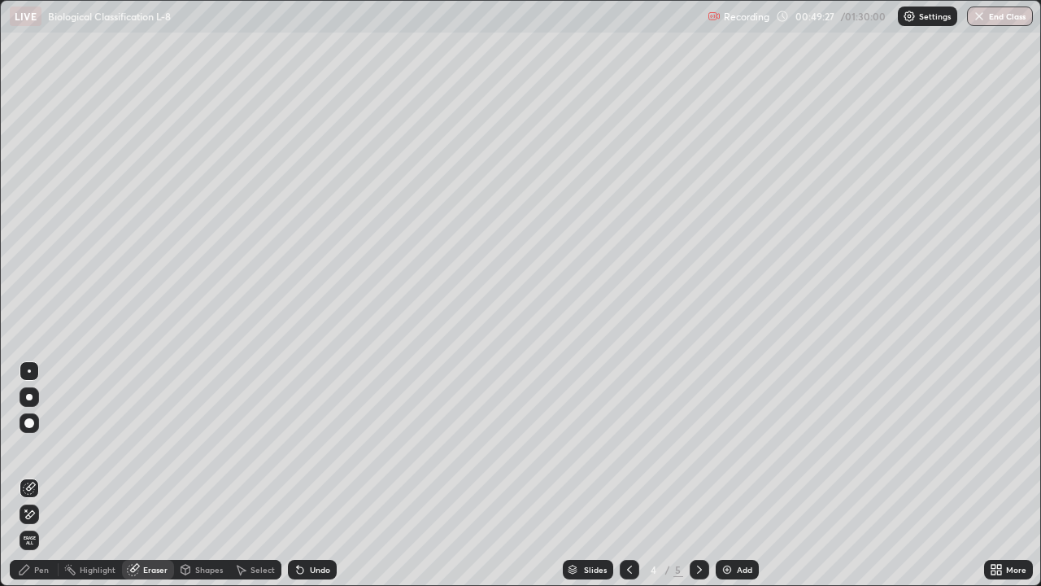
click at [49, 475] on div "Pen" at bounding box center [34, 570] width 49 height 20
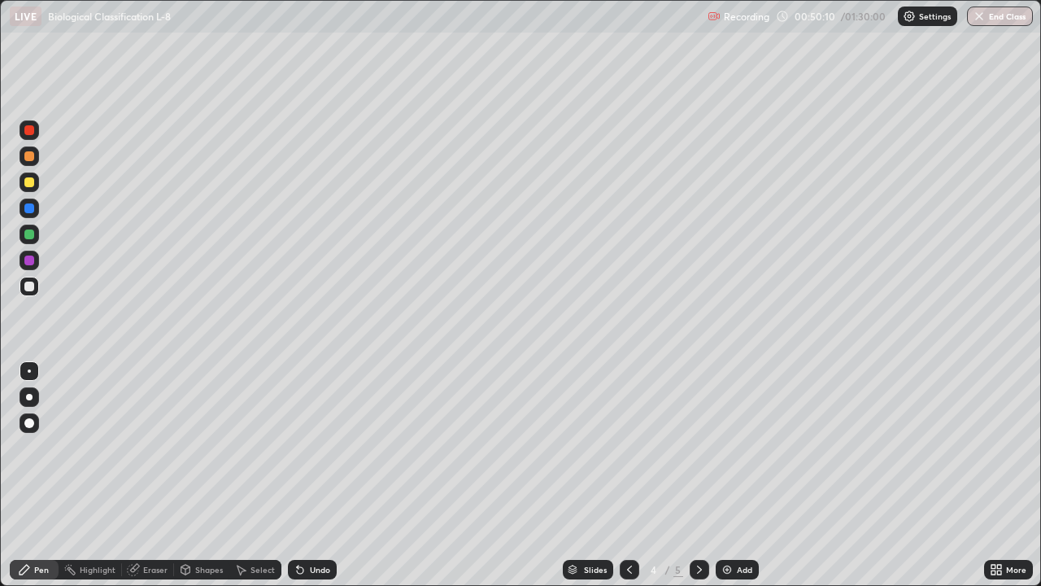
click at [31, 184] on div at bounding box center [29, 182] width 10 height 10
click at [698, 475] on icon at bounding box center [699, 569] width 13 height 13
click at [33, 159] on div at bounding box center [29, 156] width 10 height 10
click at [33, 185] on div at bounding box center [30, 182] width 20 height 20
click at [35, 283] on div at bounding box center [30, 287] width 20 height 20
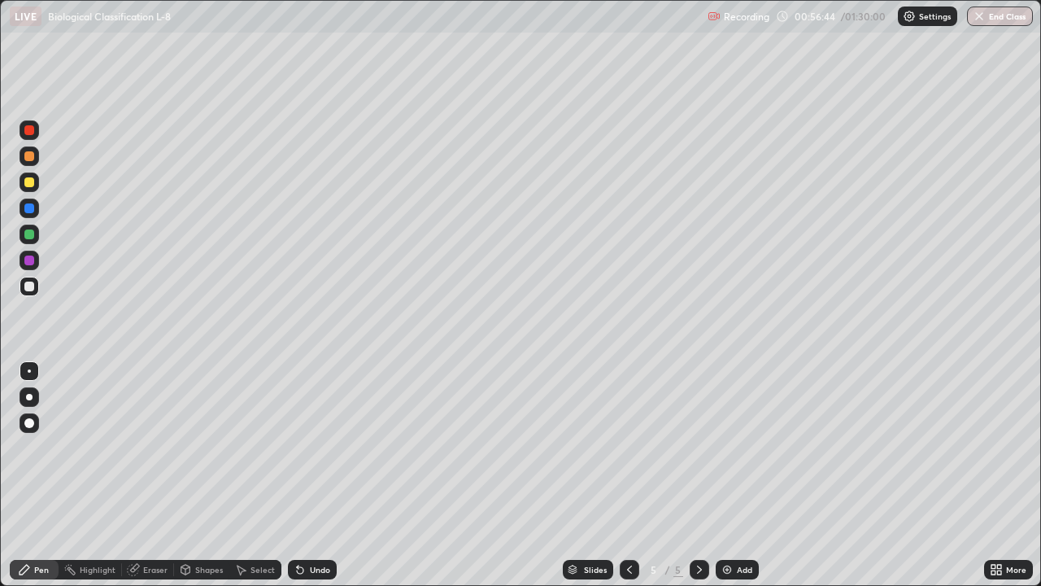
click at [298, 475] on icon at bounding box center [300, 570] width 7 height 7
click at [33, 290] on div at bounding box center [29, 286] width 10 height 10
click at [36, 238] on div at bounding box center [30, 235] width 20 height 20
click at [307, 475] on div "Undo" at bounding box center [312, 570] width 49 height 20
click at [311, 475] on div "Undo" at bounding box center [320, 569] width 20 height 8
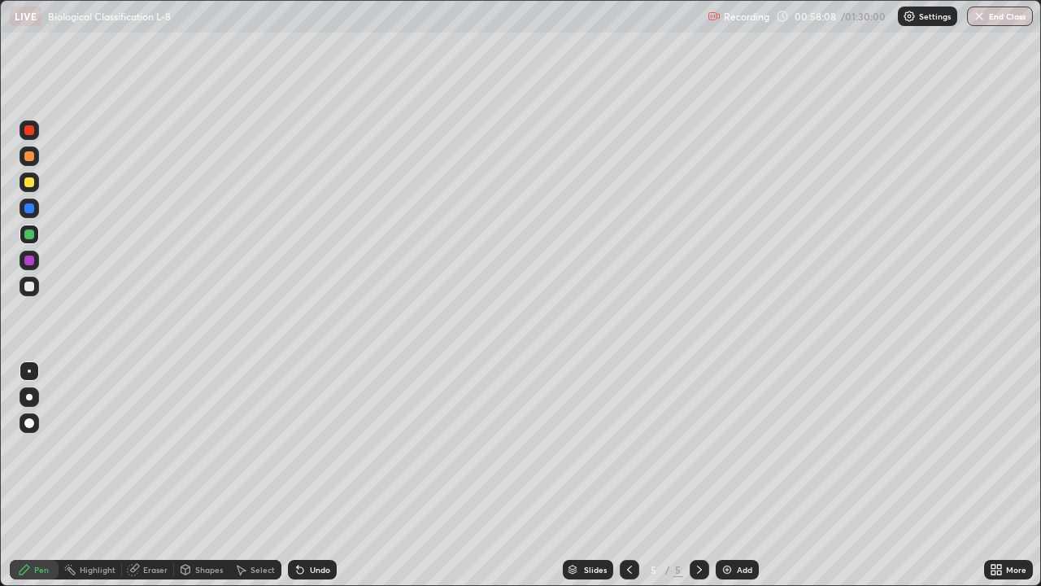
click at [307, 475] on div "Undo" at bounding box center [312, 570] width 49 height 20
click at [303, 475] on icon at bounding box center [300, 569] width 13 height 13
click at [301, 475] on icon at bounding box center [300, 569] width 13 height 13
click at [297, 475] on icon at bounding box center [300, 570] width 7 height 7
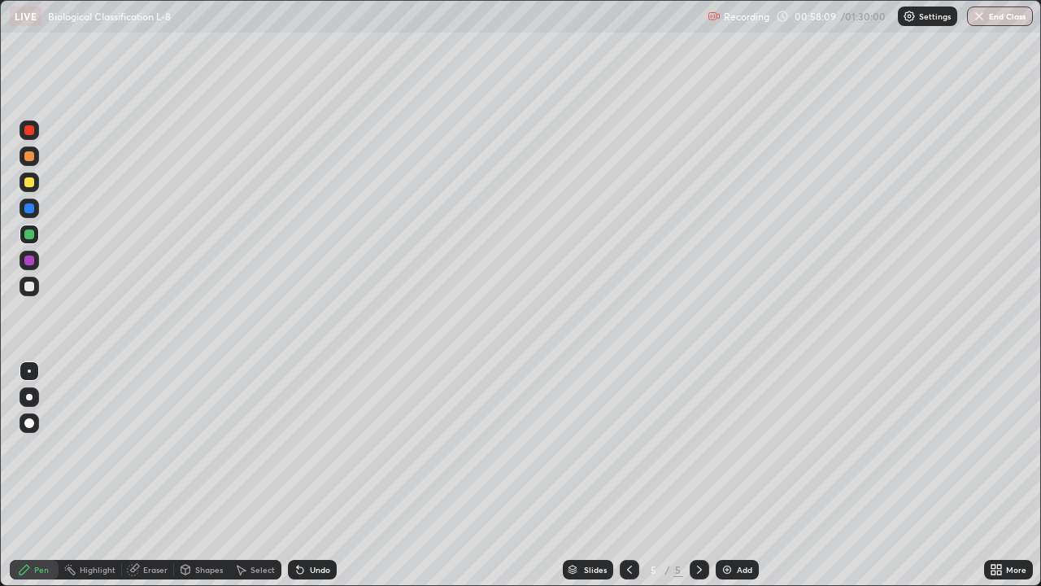
click at [297, 475] on icon at bounding box center [300, 570] width 7 height 7
click at [253, 475] on div "Select" at bounding box center [255, 570] width 52 height 20
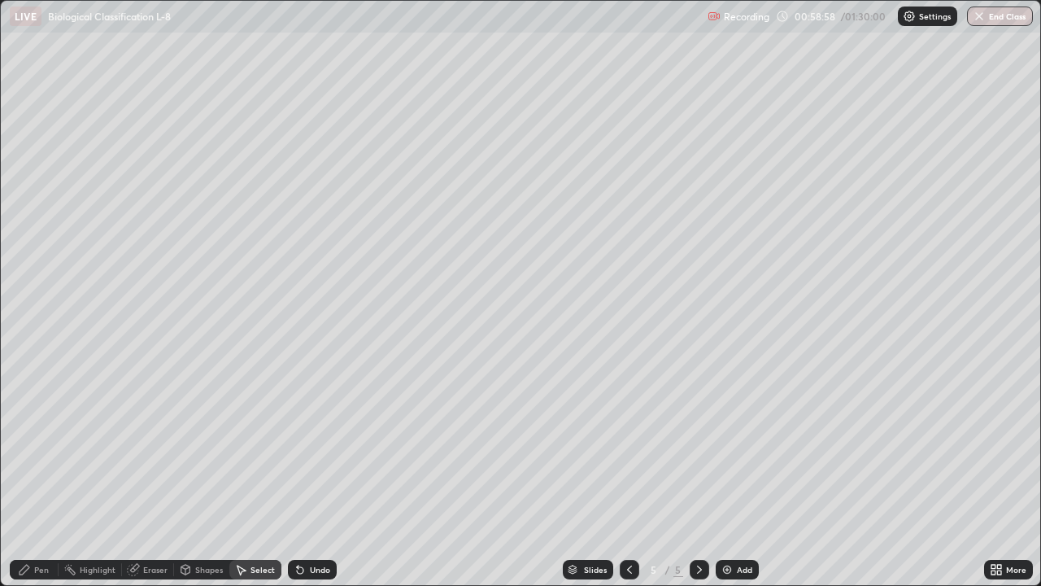
click at [146, 475] on div "Eraser" at bounding box center [155, 569] width 24 height 8
click at [37, 475] on div "Pen" at bounding box center [41, 569] width 15 height 8
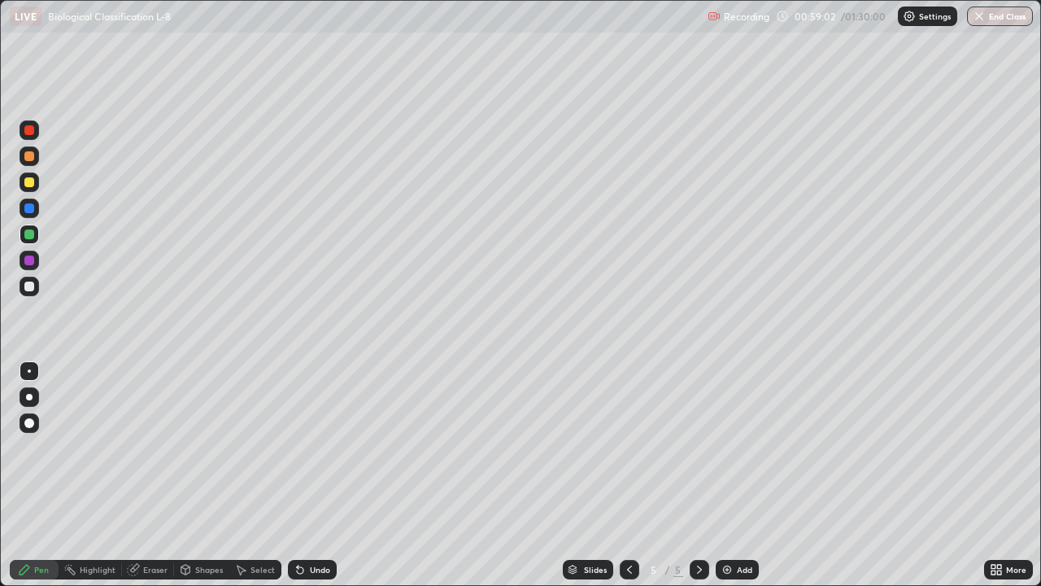
click at [37, 233] on div at bounding box center [30, 235] width 20 height 20
click at [726, 475] on img at bounding box center [727, 569] width 13 height 13
click at [32, 185] on div at bounding box center [29, 182] width 10 height 10
click at [627, 475] on icon at bounding box center [629, 569] width 13 height 13
click at [620, 475] on div at bounding box center [630, 570] width 20 height 20
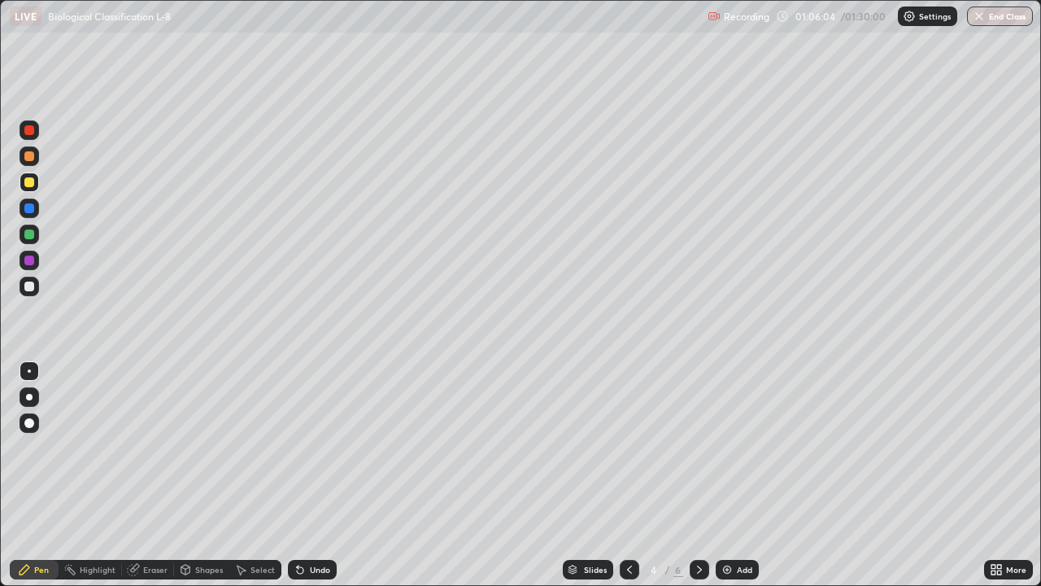
click at [698, 475] on icon at bounding box center [699, 569] width 13 height 13
click at [700, 475] on icon at bounding box center [699, 569] width 13 height 13
click at [305, 475] on div "Undo" at bounding box center [312, 570] width 49 height 20
click at [30, 286] on div at bounding box center [29, 286] width 10 height 10
click at [33, 184] on div at bounding box center [29, 182] width 10 height 10
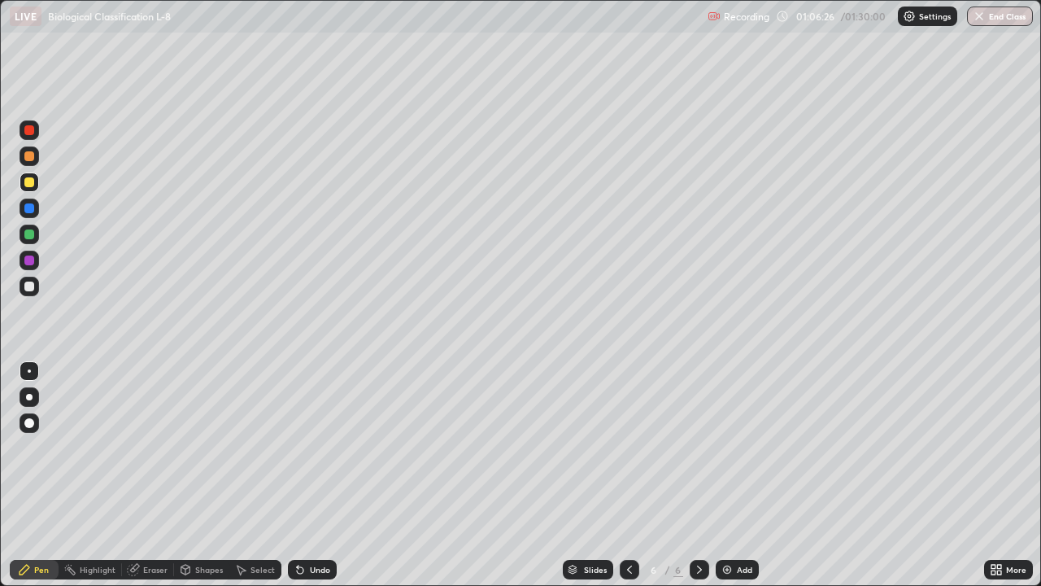
click at [316, 475] on div "Undo" at bounding box center [320, 569] width 20 height 8
click at [310, 475] on div "Undo" at bounding box center [320, 569] width 20 height 8
click at [307, 475] on div "Undo" at bounding box center [312, 570] width 49 height 20
click at [303, 475] on icon at bounding box center [300, 569] width 13 height 13
click at [303, 475] on div "Undo" at bounding box center [312, 570] width 49 height 20
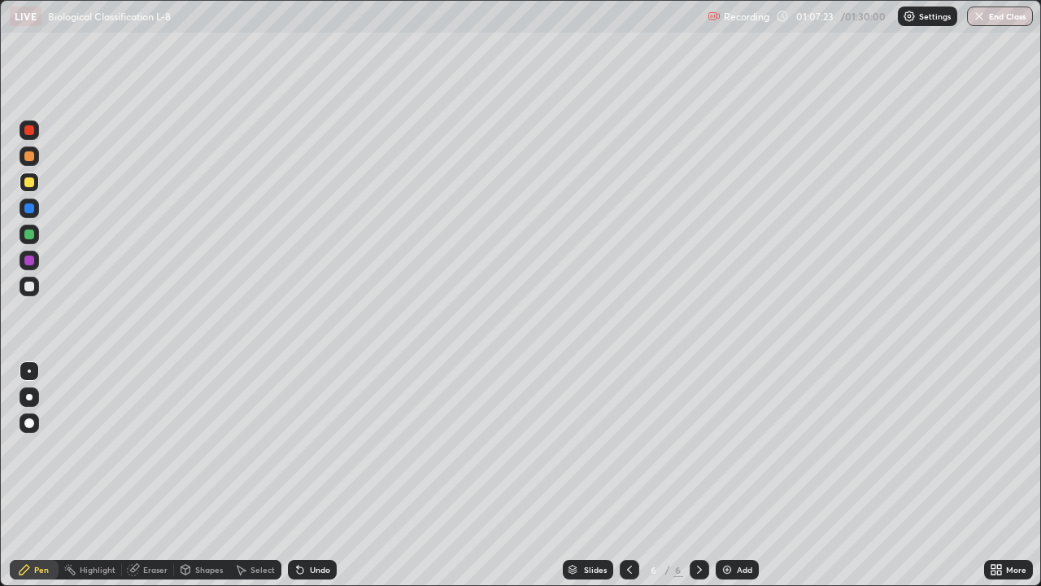
click at [303, 475] on div "Undo" at bounding box center [312, 570] width 49 height 20
click at [307, 475] on div "Undo" at bounding box center [312, 570] width 49 height 20
click at [33, 159] on div at bounding box center [29, 156] width 10 height 10
click at [315, 475] on div "Undo" at bounding box center [312, 570] width 49 height 20
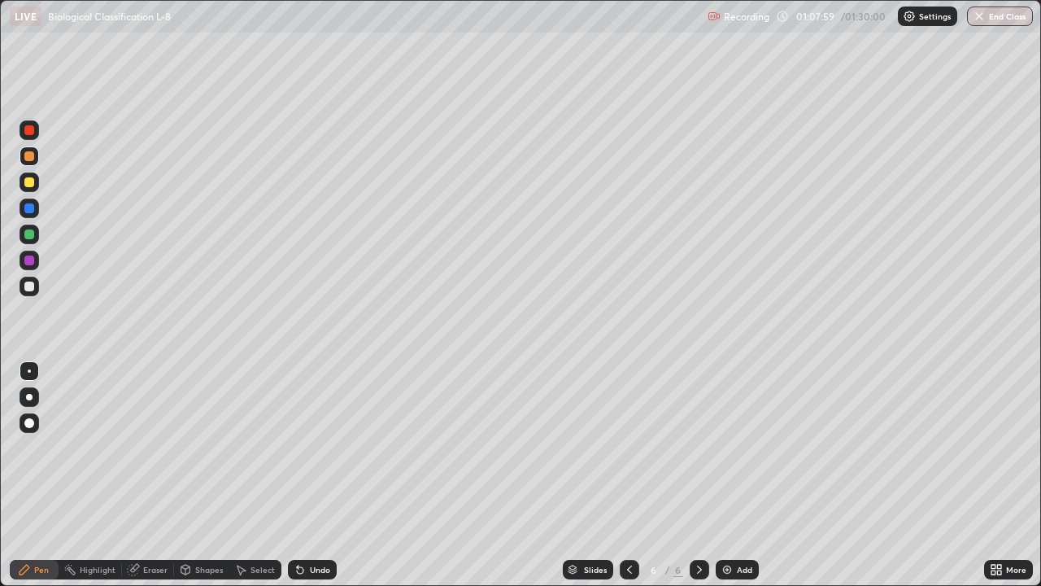
click at [316, 475] on div "Undo" at bounding box center [312, 570] width 49 height 20
click at [311, 475] on div "Undo" at bounding box center [312, 570] width 49 height 20
click at [310, 475] on div "Undo" at bounding box center [312, 570] width 49 height 20
click at [311, 475] on div "Undo" at bounding box center [312, 570] width 49 height 20
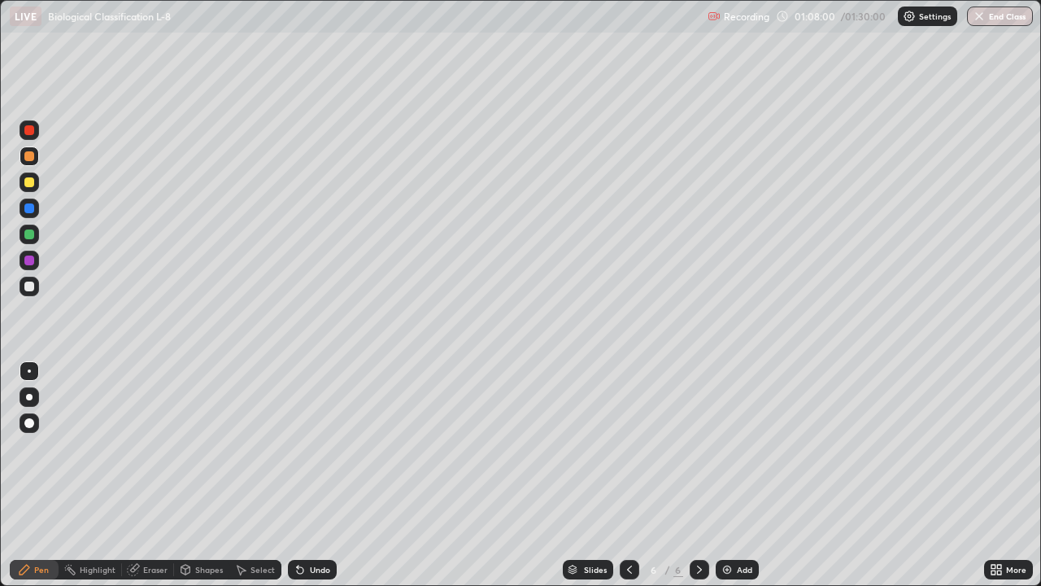
click at [311, 475] on div "Undo" at bounding box center [312, 570] width 49 height 20
click at [310, 475] on div "Undo" at bounding box center [312, 570] width 49 height 20
click at [312, 475] on div "Undo" at bounding box center [312, 570] width 49 height 20
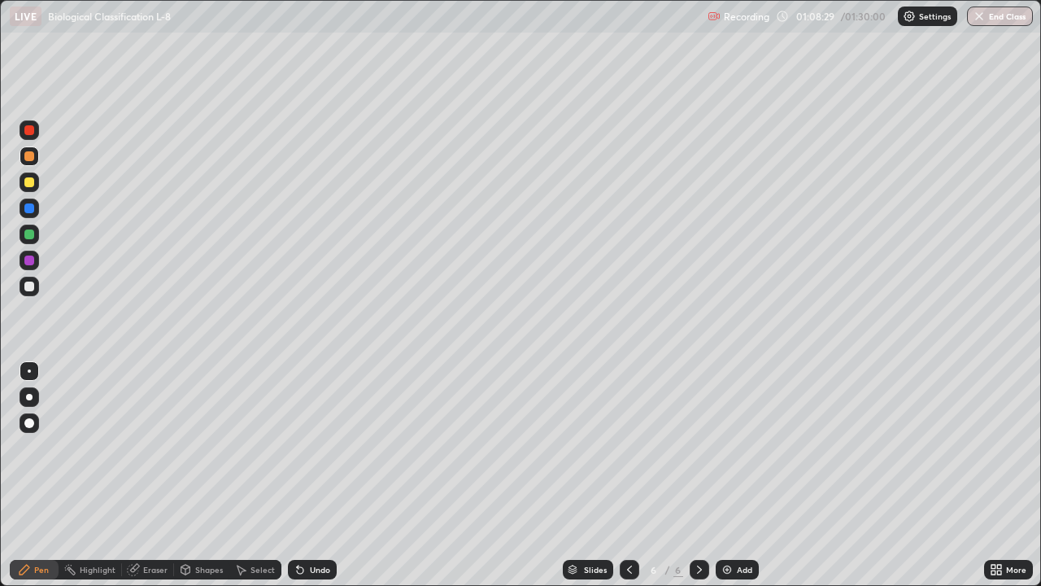
click at [32, 184] on div at bounding box center [29, 182] width 10 height 10
click at [30, 286] on div at bounding box center [29, 286] width 10 height 10
click at [32, 285] on div at bounding box center [29, 286] width 10 height 10
click at [310, 475] on div "Undo" at bounding box center [320, 569] width 20 height 8
click at [312, 475] on div "Undo" at bounding box center [320, 569] width 20 height 8
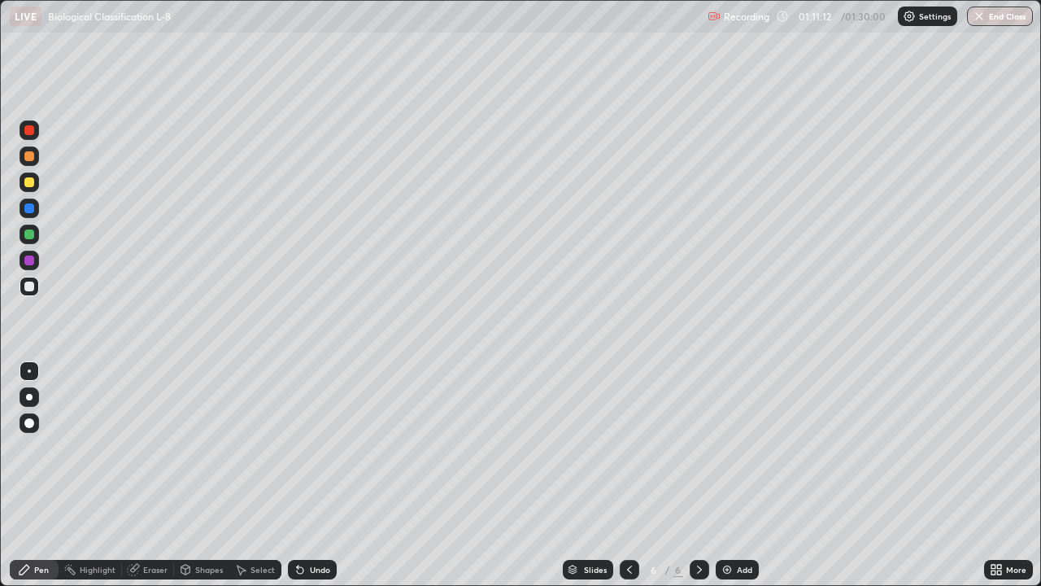
click at [30, 260] on div at bounding box center [29, 260] width 10 height 10
click at [30, 185] on div at bounding box center [29, 182] width 10 height 10
click at [24, 282] on div at bounding box center [29, 286] width 10 height 10
click at [30, 234] on div at bounding box center [29, 234] width 10 height 10
click at [32, 185] on div at bounding box center [29, 182] width 10 height 10
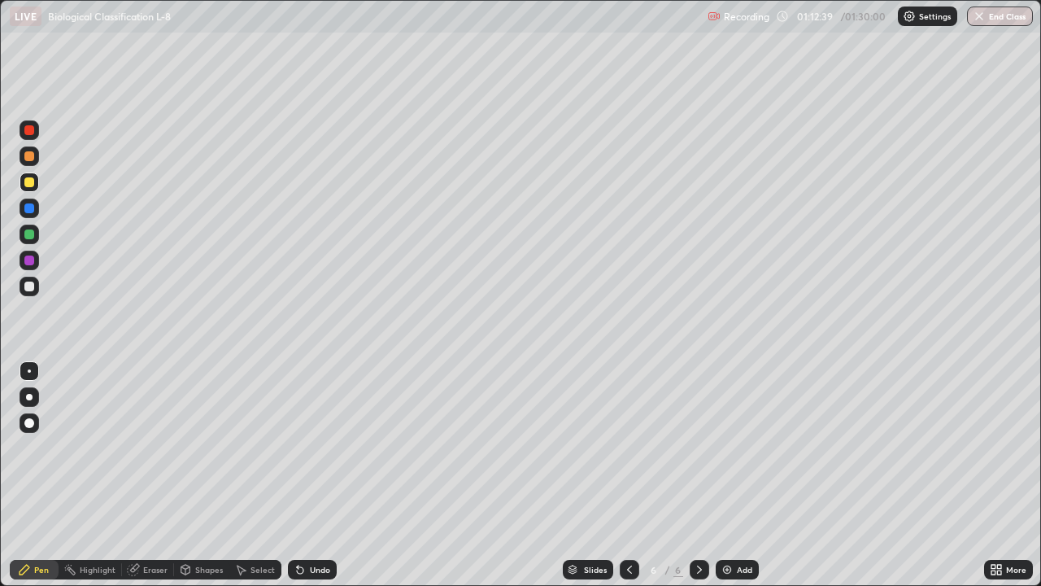
click at [31, 237] on div at bounding box center [29, 234] width 10 height 10
click at [312, 475] on div "Undo" at bounding box center [320, 569] width 20 height 8
click at [315, 475] on div "Undo" at bounding box center [320, 569] width 20 height 8
click at [31, 208] on div at bounding box center [29, 208] width 10 height 10
click at [37, 236] on div at bounding box center [30, 235] width 20 height 20
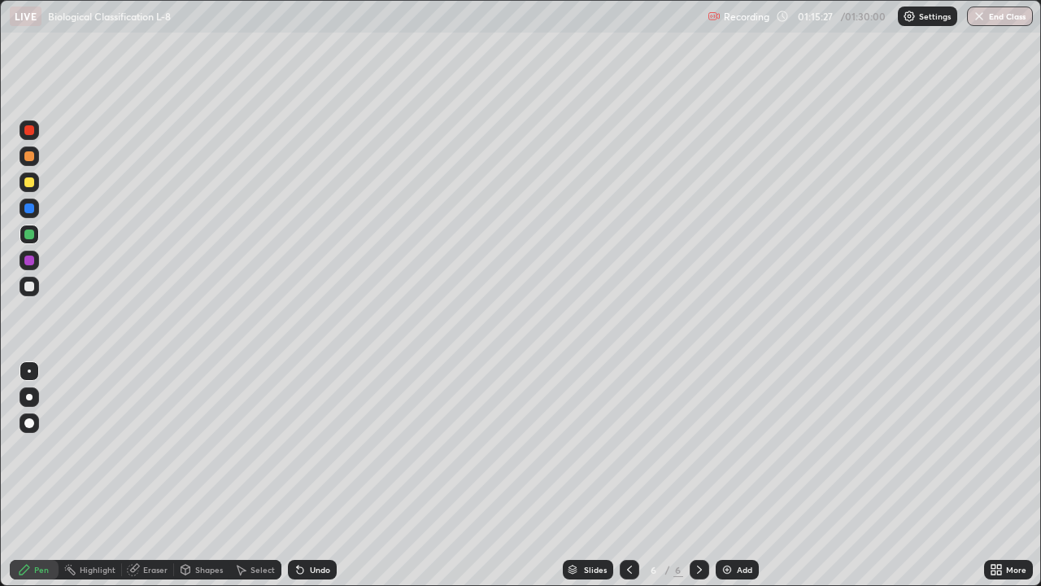
click at [31, 285] on div at bounding box center [29, 286] width 10 height 10
click at [311, 475] on div "Undo" at bounding box center [312, 570] width 49 height 20
click at [310, 475] on div "Undo" at bounding box center [320, 569] width 20 height 8
click at [25, 185] on div at bounding box center [29, 182] width 10 height 10
click at [329, 475] on div "Undo" at bounding box center [312, 570] width 49 height 20
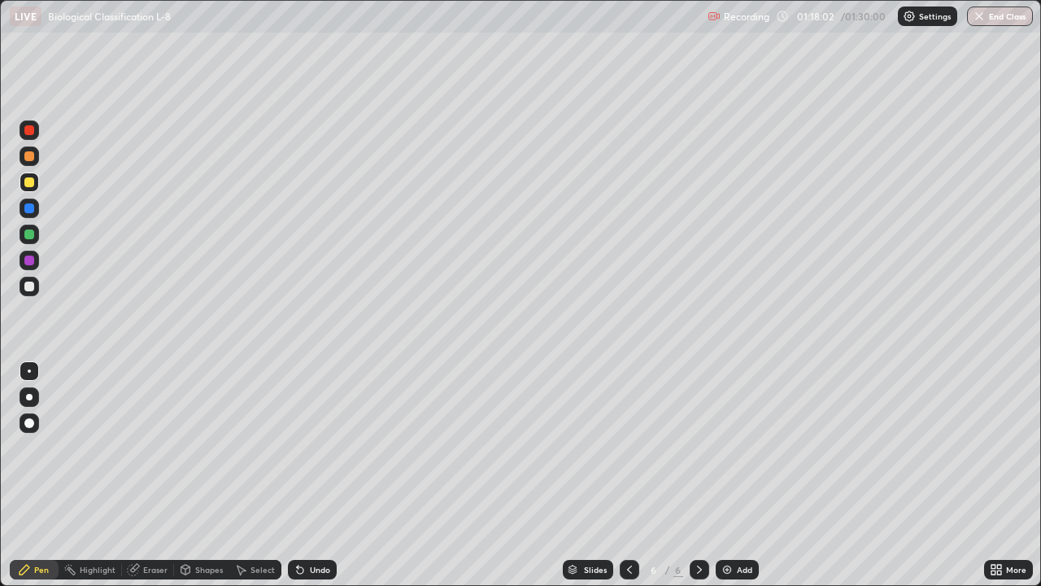
click at [325, 475] on div "Undo" at bounding box center [320, 569] width 20 height 8
click at [325, 475] on div "Undo" at bounding box center [312, 570] width 49 height 20
click at [323, 475] on div "Undo" at bounding box center [320, 569] width 20 height 8
click at [324, 475] on div "Undo" at bounding box center [320, 569] width 20 height 8
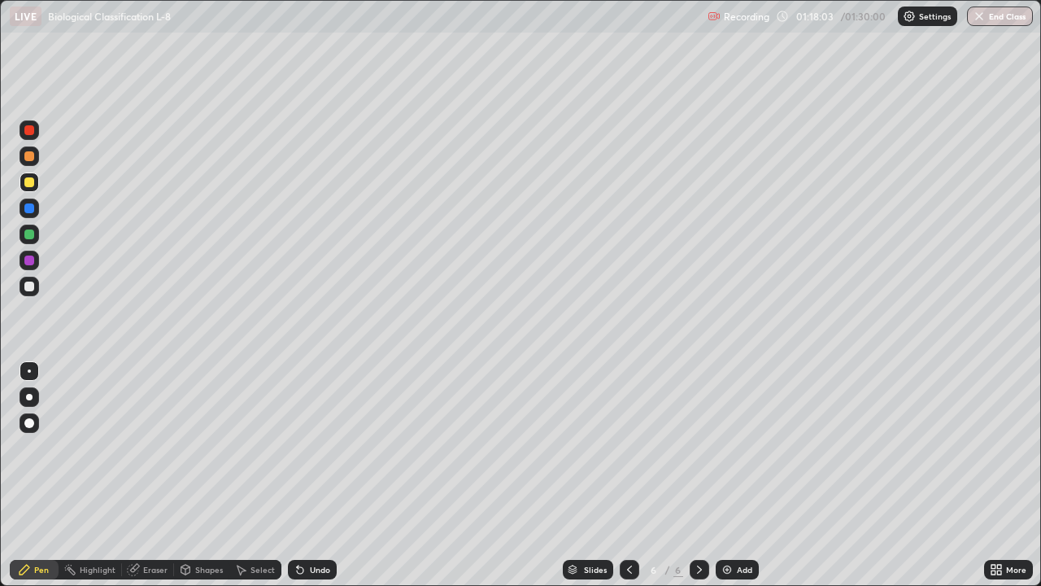
click at [323, 475] on div "Undo" at bounding box center [320, 569] width 20 height 8
click at [321, 475] on div "Undo" at bounding box center [320, 569] width 20 height 8
click at [320, 475] on div "Undo" at bounding box center [320, 569] width 20 height 8
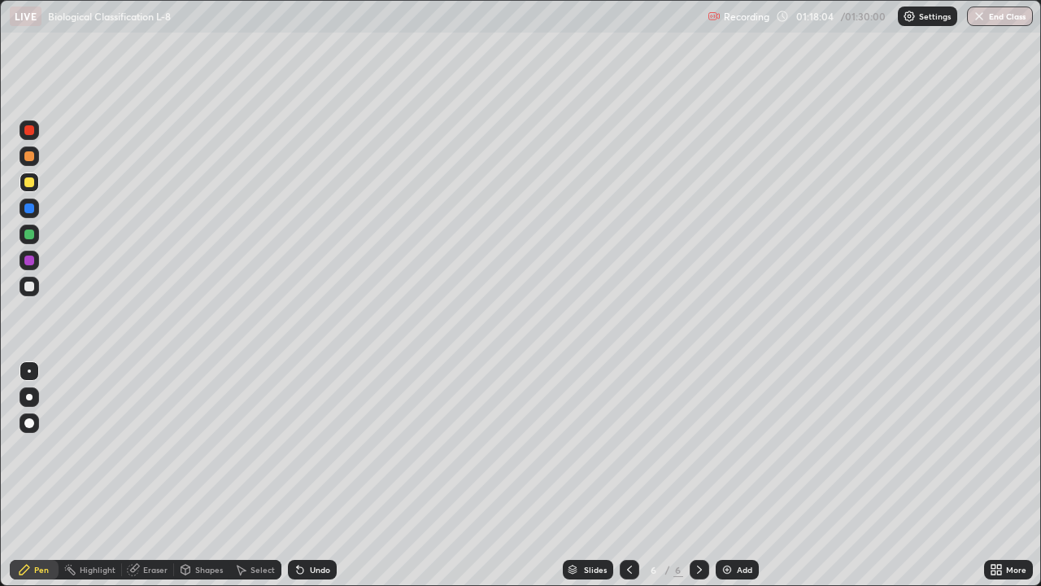
click at [318, 475] on div "Undo" at bounding box center [320, 569] width 20 height 8
click at [319, 475] on div "Undo" at bounding box center [320, 569] width 20 height 8
click at [30, 156] on div at bounding box center [29, 156] width 10 height 10
click at [312, 475] on div "Undo" at bounding box center [320, 569] width 20 height 8
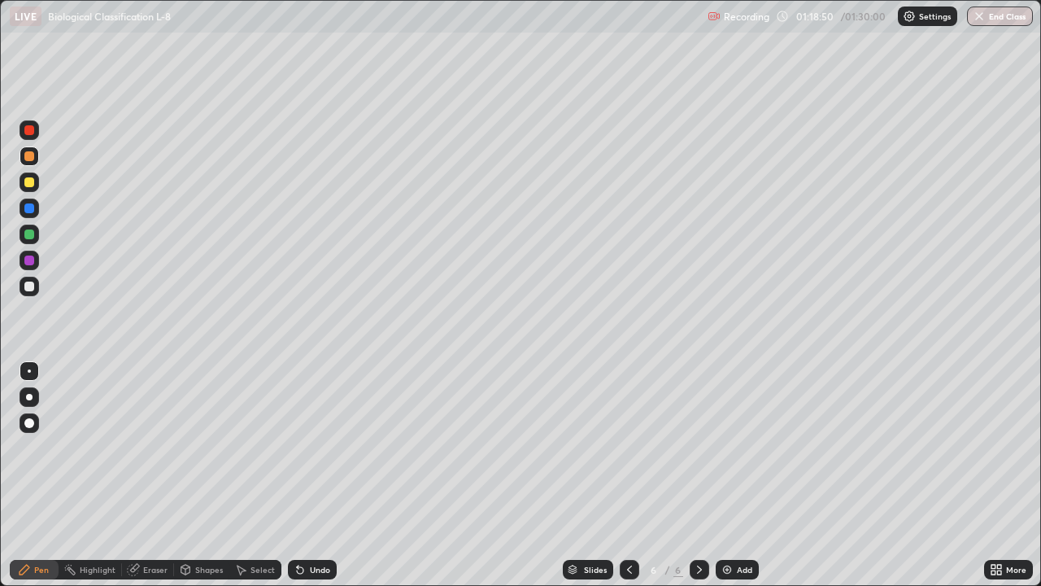
click at [310, 475] on div "Undo" at bounding box center [320, 569] width 20 height 8
click at [321, 475] on div "Undo" at bounding box center [320, 569] width 20 height 8
click at [323, 475] on div "Undo" at bounding box center [320, 569] width 20 height 8
click at [325, 475] on div "Undo" at bounding box center [312, 570] width 49 height 20
click at [322, 475] on div "Undo" at bounding box center [320, 569] width 20 height 8
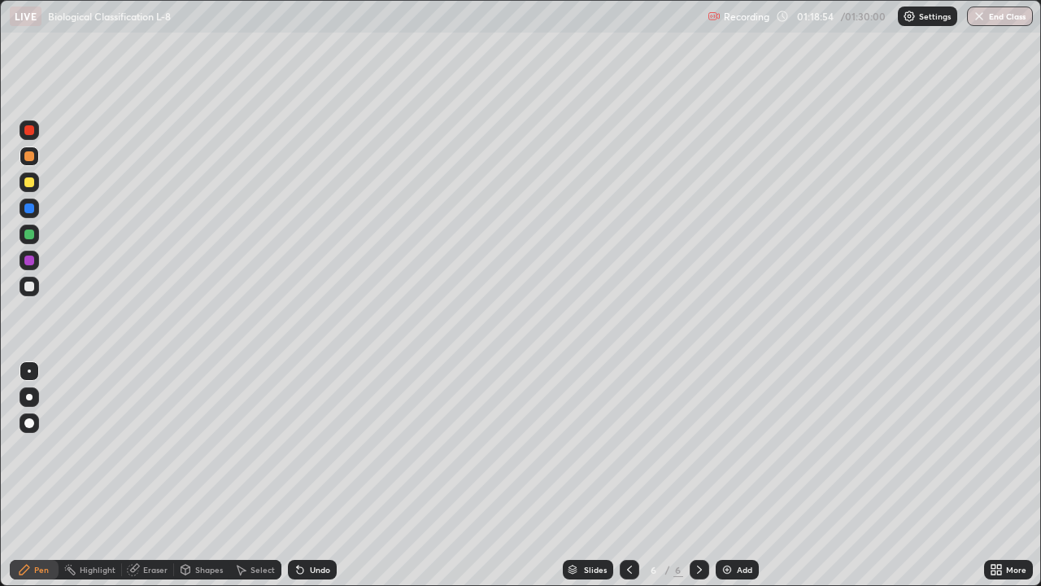
click at [323, 475] on div "Undo" at bounding box center [312, 570] width 49 height 20
click at [319, 475] on div "Undo" at bounding box center [320, 569] width 20 height 8
click at [1019, 15] on button "End Class" at bounding box center [1000, 17] width 66 height 20
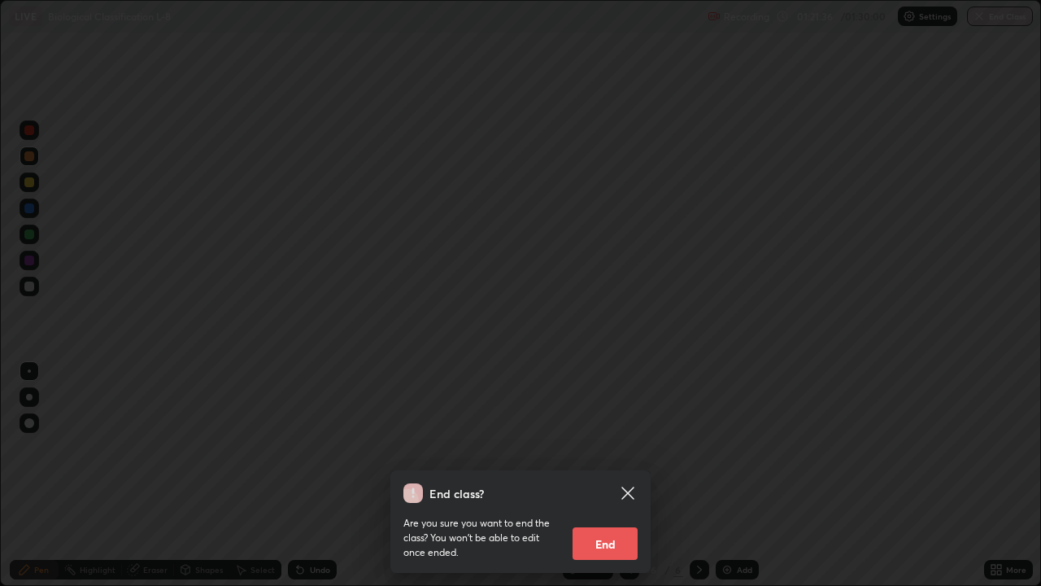
click at [1011, 160] on div "End class? Are you sure you want to end the class? You won’t be able to edit on…" at bounding box center [520, 293] width 1041 height 586
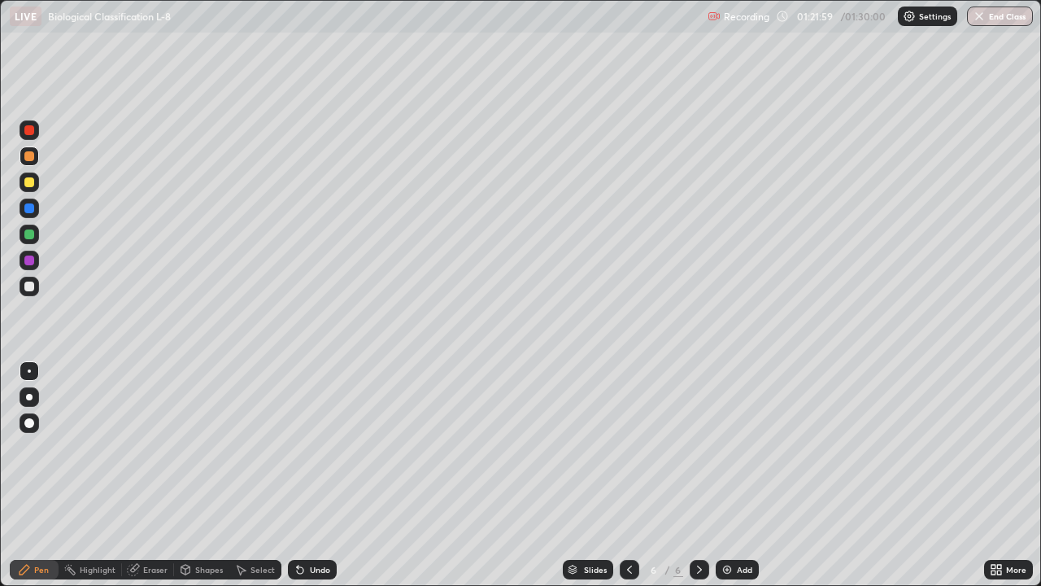
click at [1019, 20] on button "End Class" at bounding box center [1000, 17] width 66 height 20
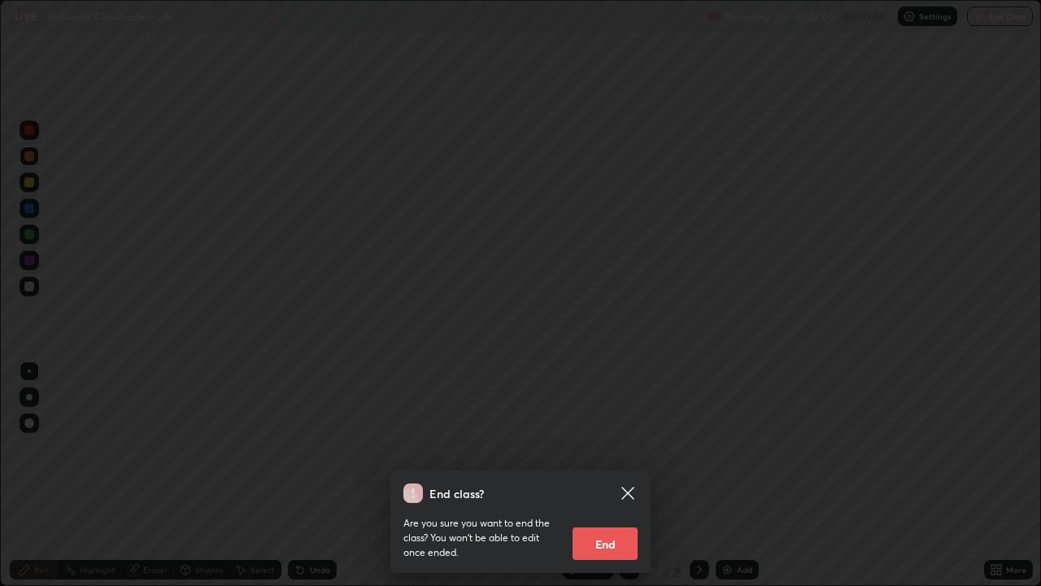
click at [1007, 150] on div "End class? Are you sure you want to end the class? You won’t be able to edit on…" at bounding box center [520, 293] width 1041 height 586
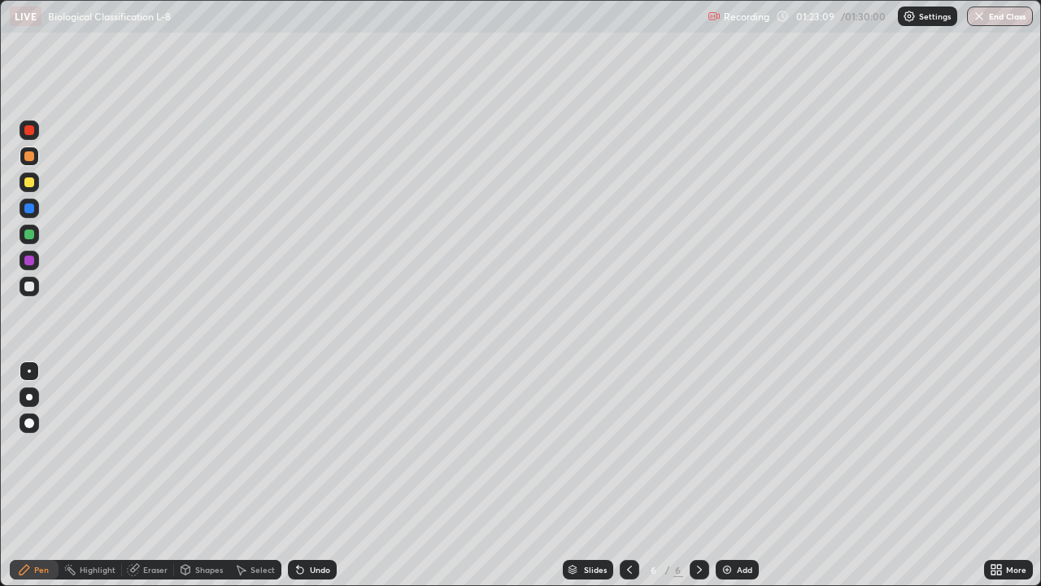
click at [990, 11] on button "End Class" at bounding box center [1000, 17] width 66 height 20
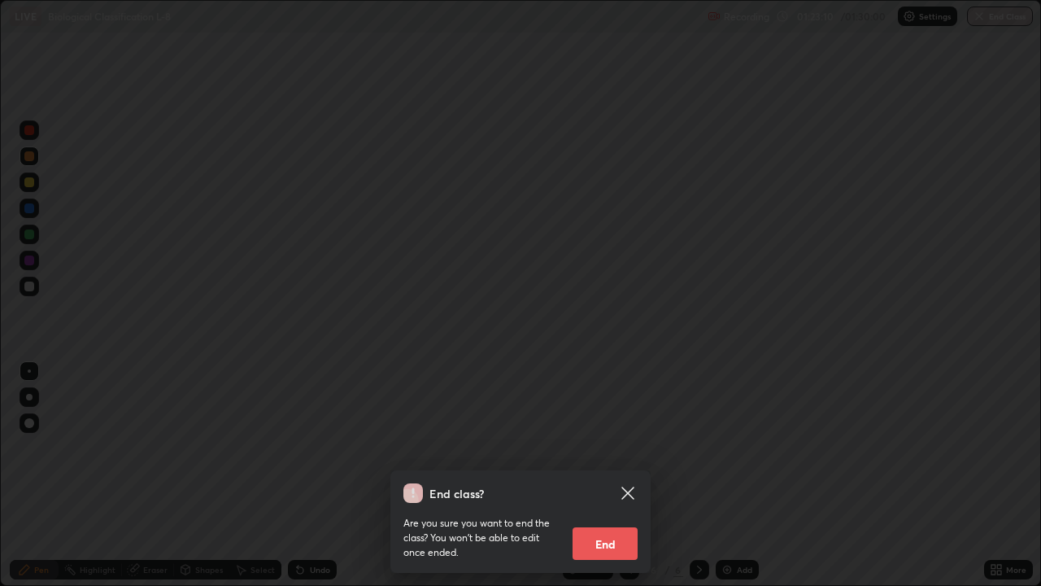
click at [611, 475] on button "End" at bounding box center [605, 543] width 65 height 33
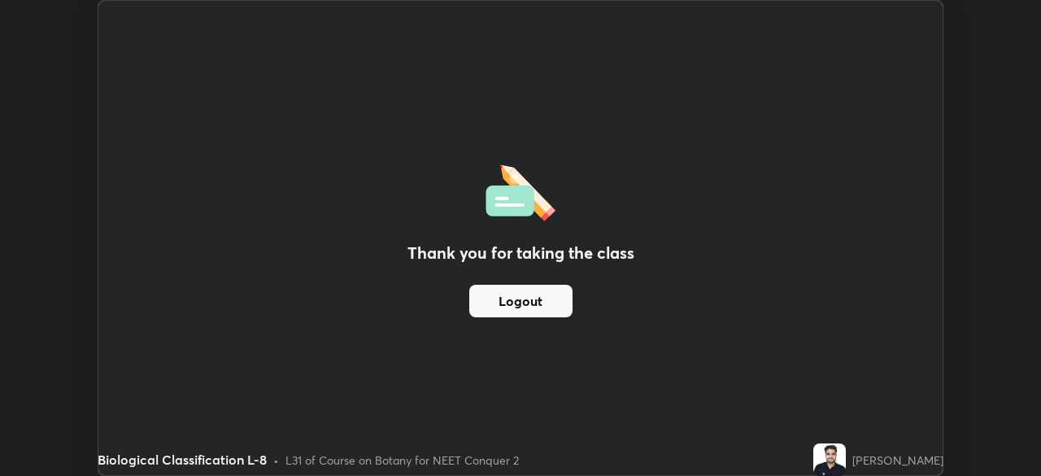
scroll to position [80873, 80307]
